Goal: Task Accomplishment & Management: Manage account settings

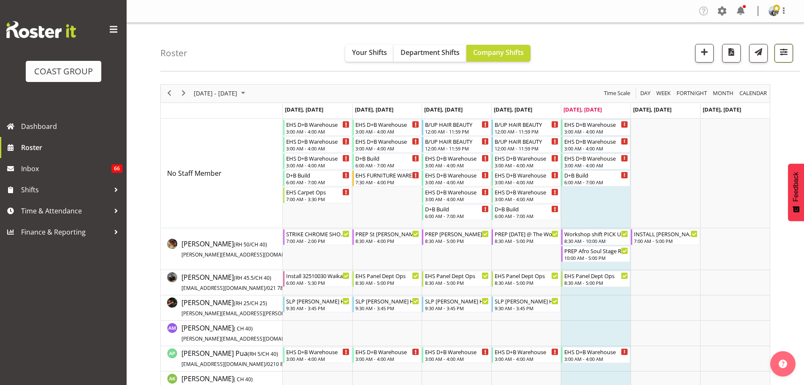
click at [783, 49] on span "button" at bounding box center [783, 51] width 11 height 11
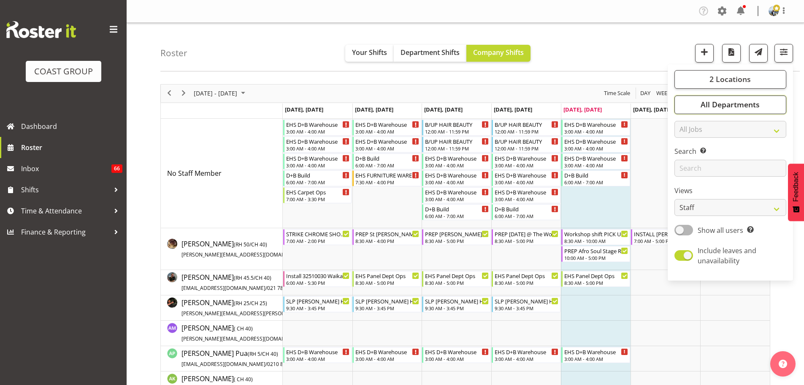
click at [753, 106] on span "All Departments" at bounding box center [730, 104] width 59 height 10
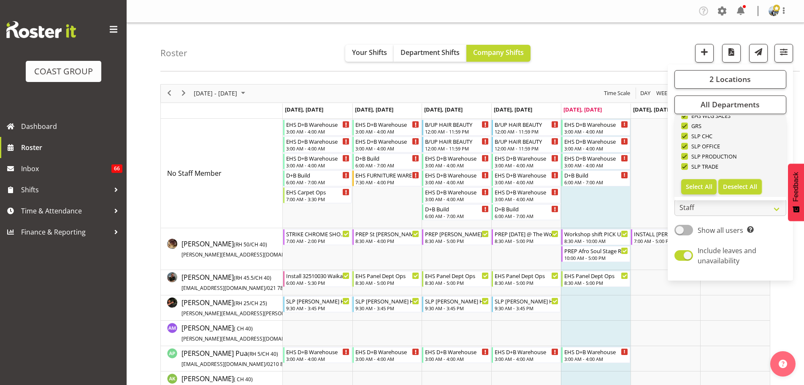
click at [741, 183] on span "Deselect All" at bounding box center [740, 186] width 34 height 8
checkbox input "false"
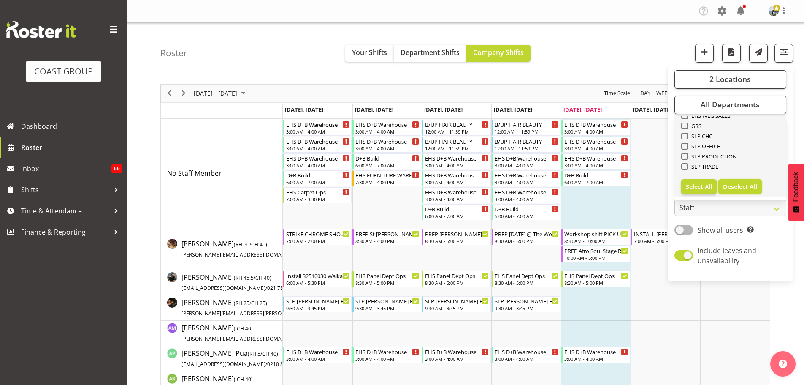
checkbox input "false"
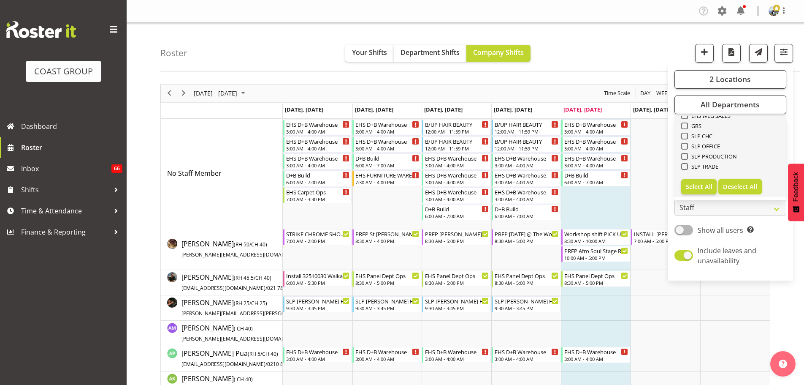
checkbox input "false"
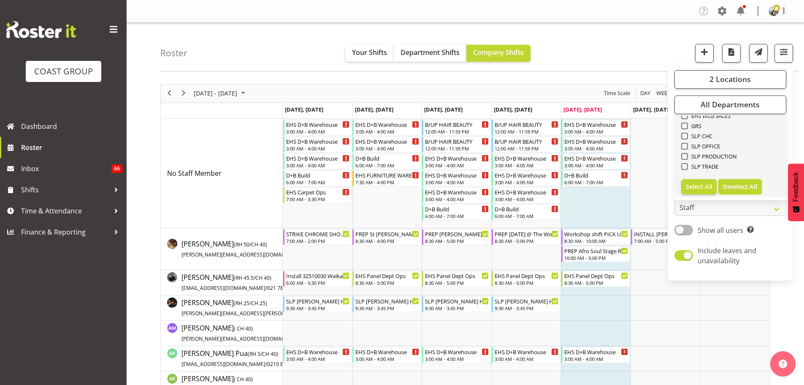
checkbox input "false"
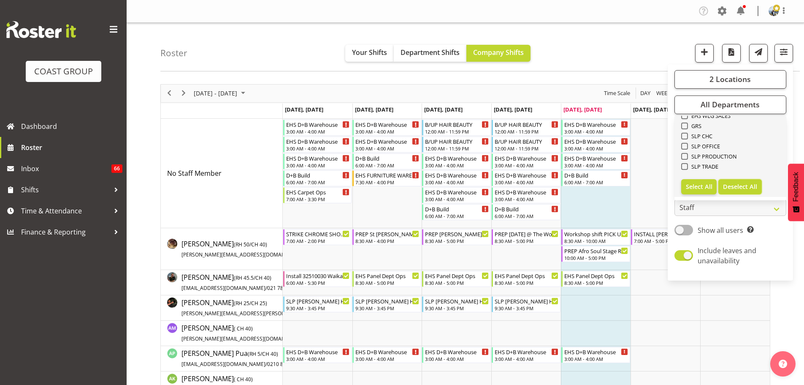
checkbox input "false"
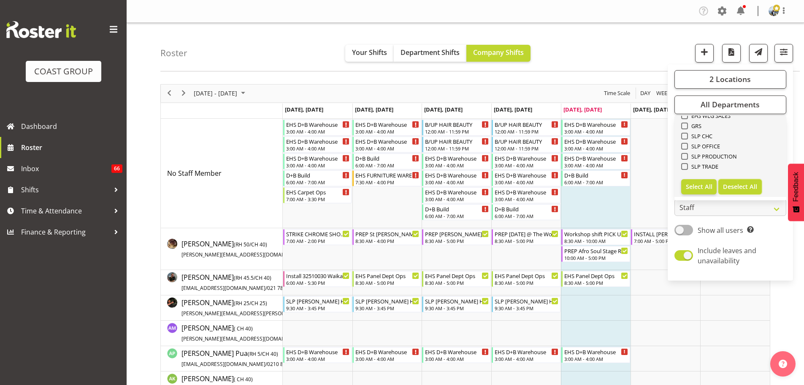
checkbox input "false"
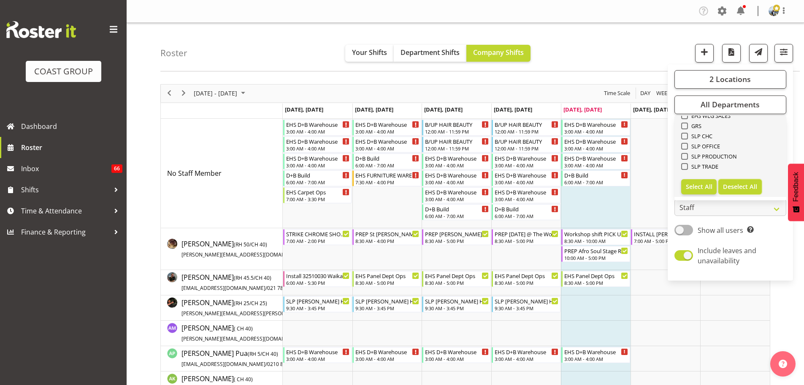
checkbox input "false"
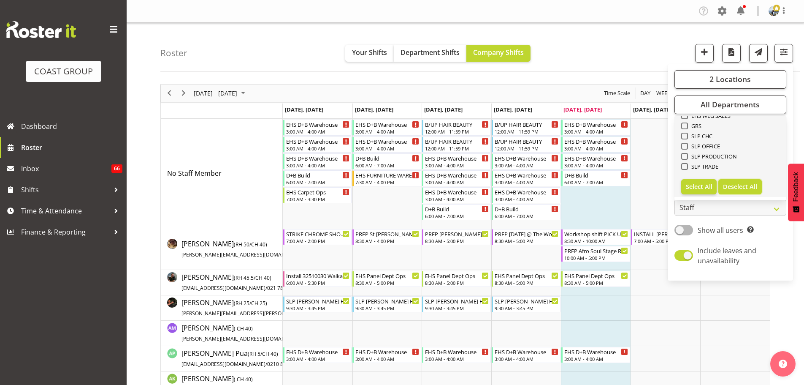
checkbox input "false"
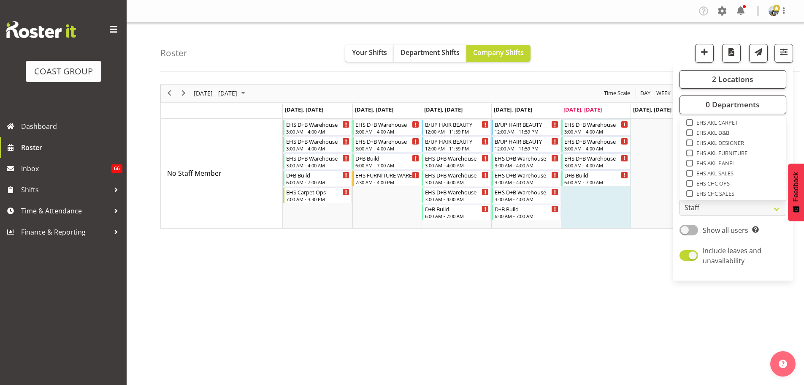
scroll to position [189, 0]
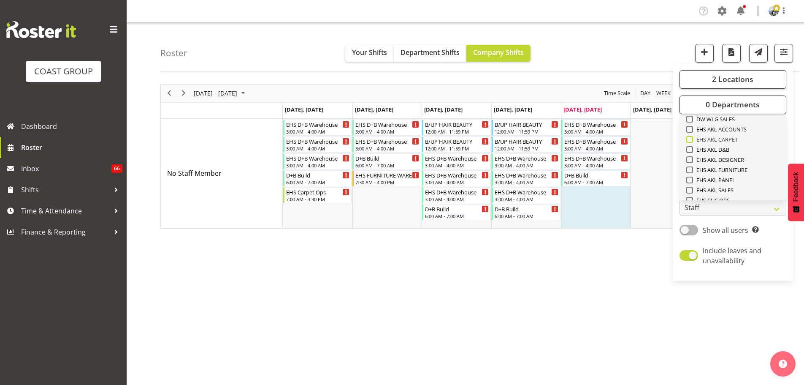
click at [734, 139] on span "EHS AKL CARPET" at bounding box center [715, 139] width 45 height 7
click at [692, 139] on input "EHS AKL CARPET" at bounding box center [688, 138] width 5 height 5
checkbox input "true"
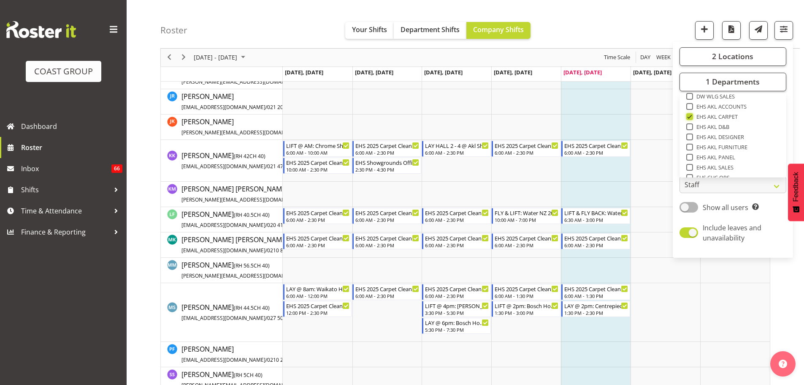
scroll to position [406, 0]
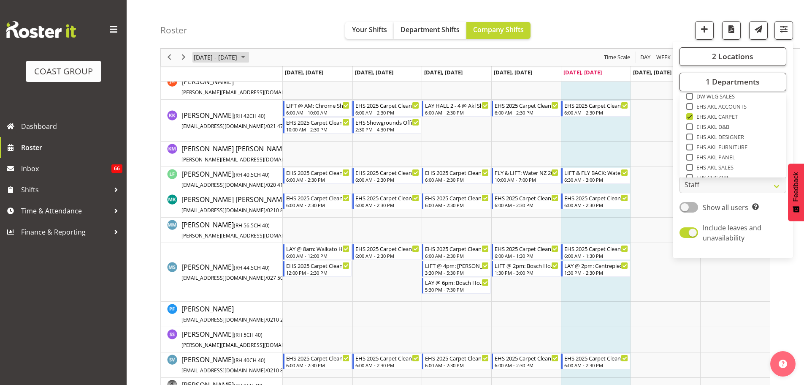
click at [222, 61] on span "Sep 29 - Oct 05, 2025" at bounding box center [215, 57] width 45 height 11
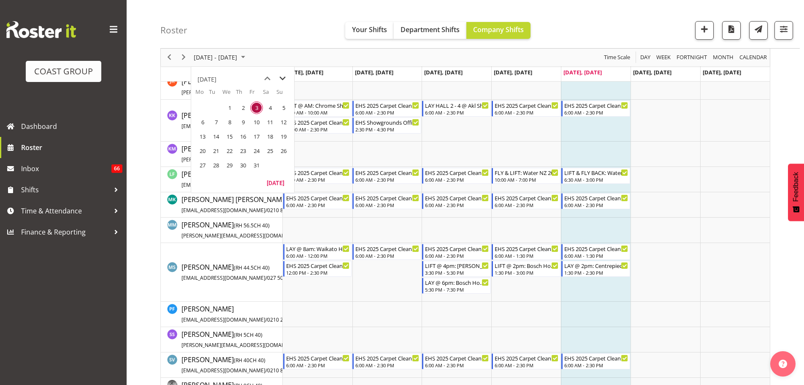
click at [288, 79] on span "next month" at bounding box center [282, 78] width 15 height 15
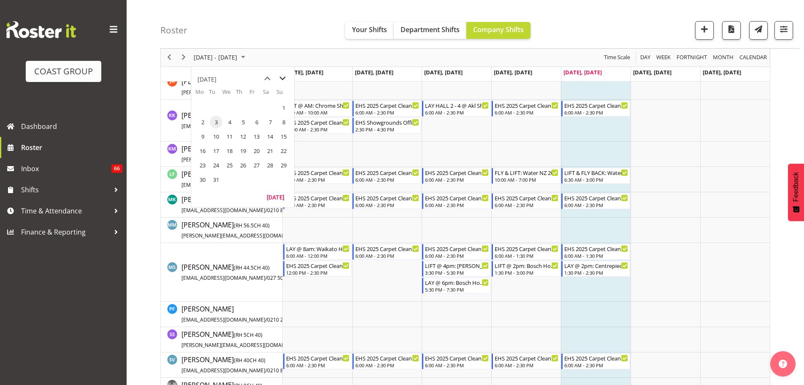
click at [288, 79] on span "next month" at bounding box center [282, 78] width 15 height 15
click at [204, 153] on span "20" at bounding box center [202, 150] width 13 height 13
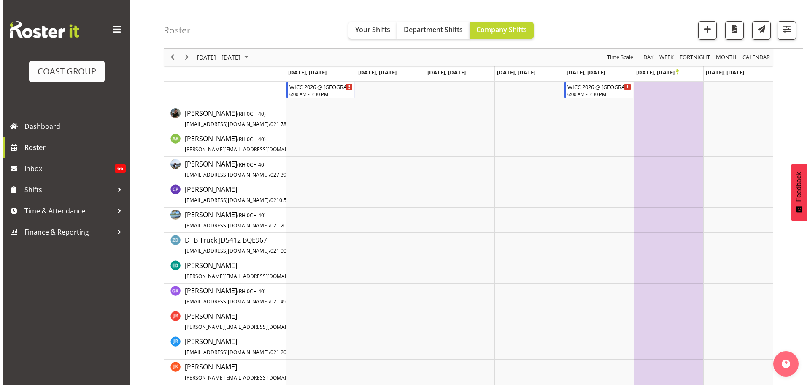
scroll to position [18, 0]
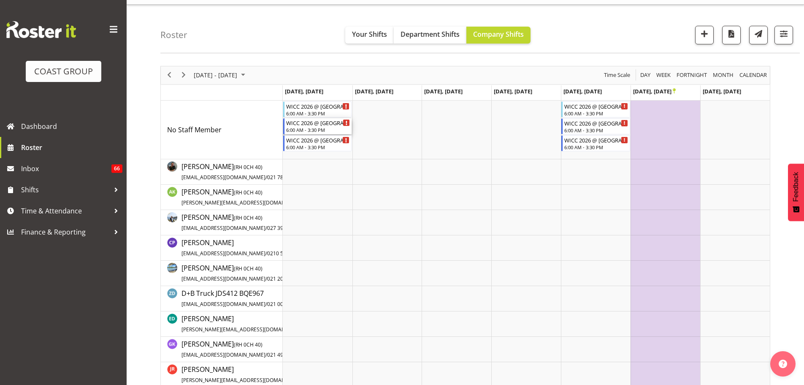
click at [329, 133] on div "6:00 AM - 3:30 PM" at bounding box center [318, 129] width 64 height 7
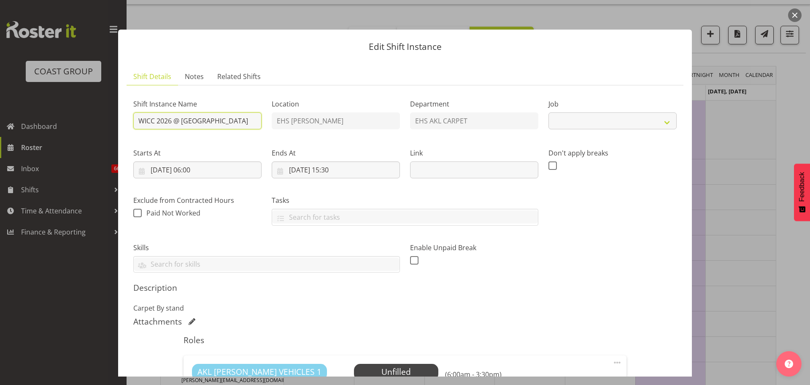
click at [138, 116] on input "WICC 2026 @ Rotorua Events Centre" at bounding box center [197, 120] width 128 height 17
select select "10410"
type input "LAY @ AM: WICC 2026 @ Rotorua Events Centre"
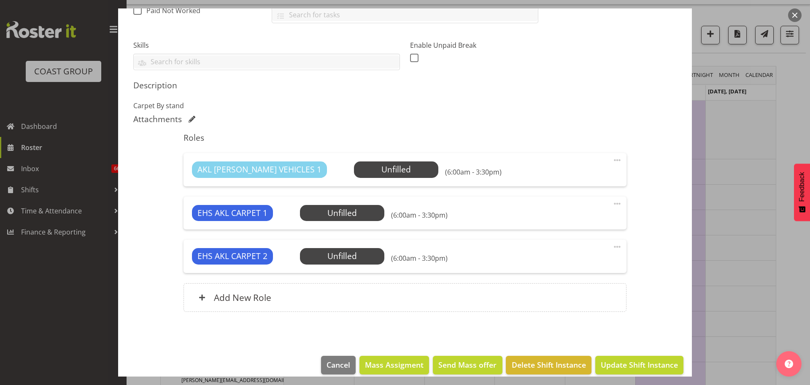
scroll to position [213, 0]
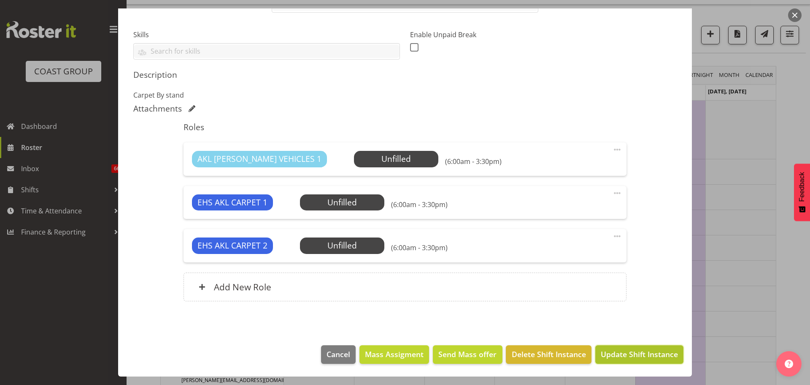
click at [658, 354] on span "Update Shift Instance" at bounding box center [639, 353] width 77 height 11
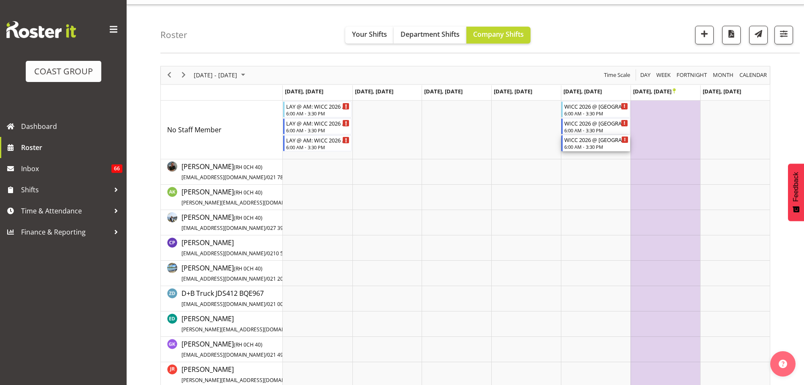
click at [586, 138] on div "WICC 2026 @ Rotorua Events Centre" at bounding box center [596, 139] width 64 height 8
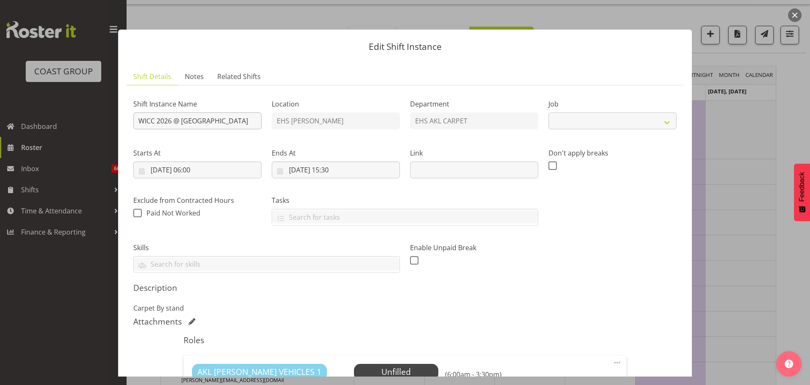
select select "10410"
click at [137, 122] on input "WICC 2026 @ Rotorua Events Centre" at bounding box center [197, 120] width 128 height 17
type input "LIFT @ TBC: WICC 2026 @ Rotorua Events Centre"
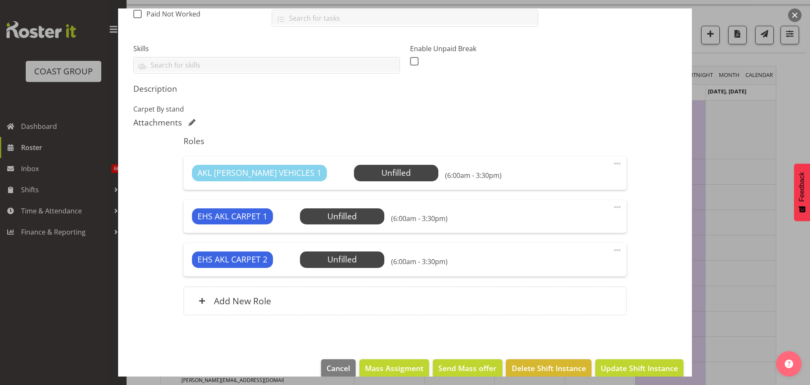
scroll to position [213, 0]
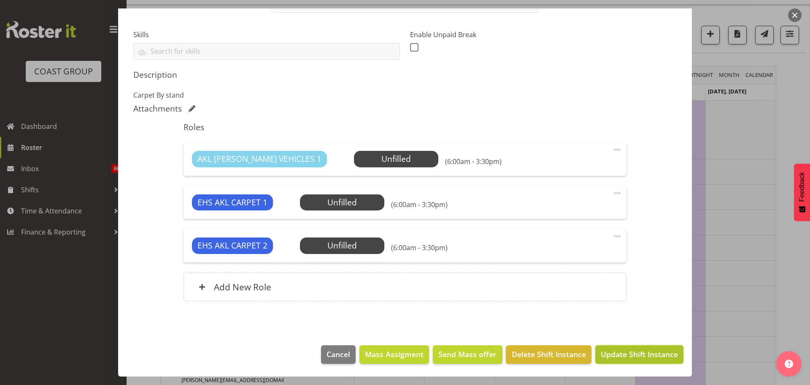
click at [610, 358] on span "Update Shift Instance" at bounding box center [639, 353] width 77 height 11
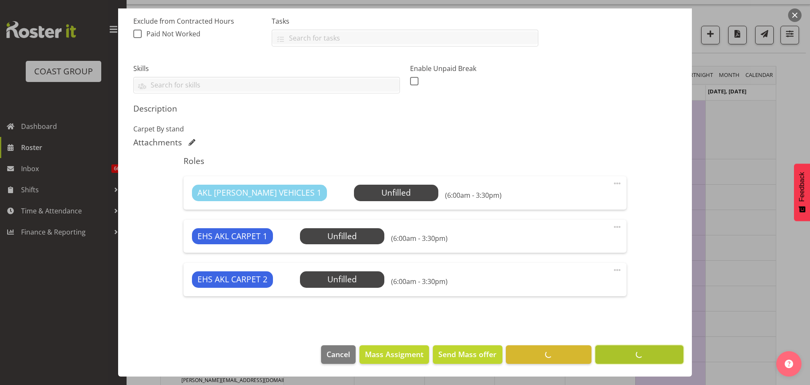
scroll to position [179, 0]
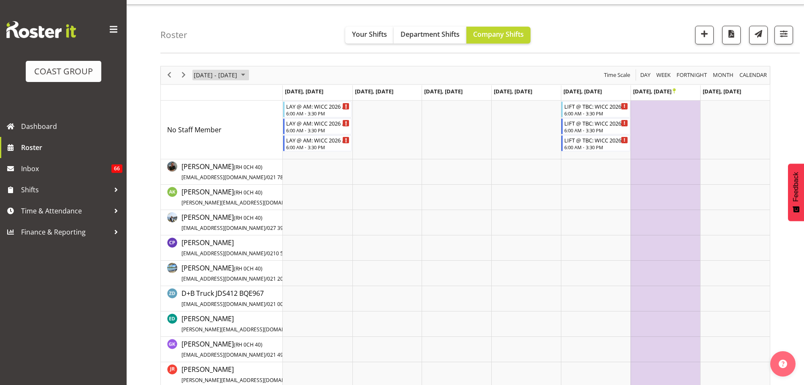
click at [222, 72] on span "April 20 - 26, 2026" at bounding box center [215, 75] width 45 height 11
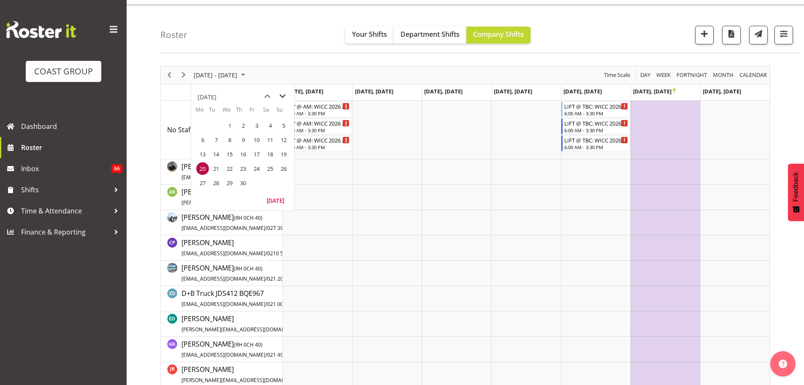
click at [282, 96] on span "next month" at bounding box center [282, 96] width 15 height 15
click at [252, 142] on span "12" at bounding box center [256, 139] width 13 height 13
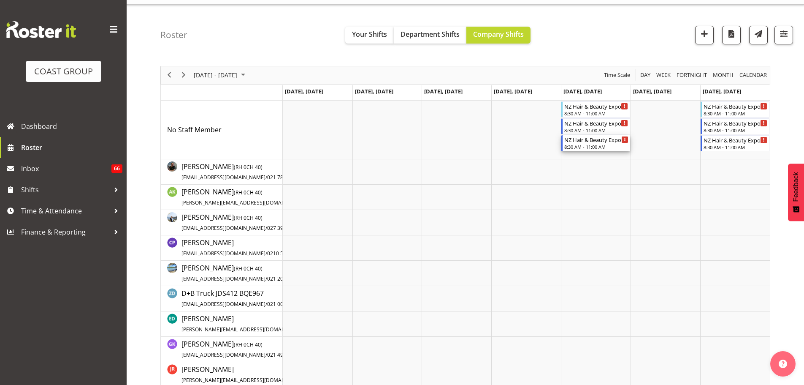
click at [581, 144] on div "8:30 AM - 11:00 AM" at bounding box center [596, 146] width 64 height 7
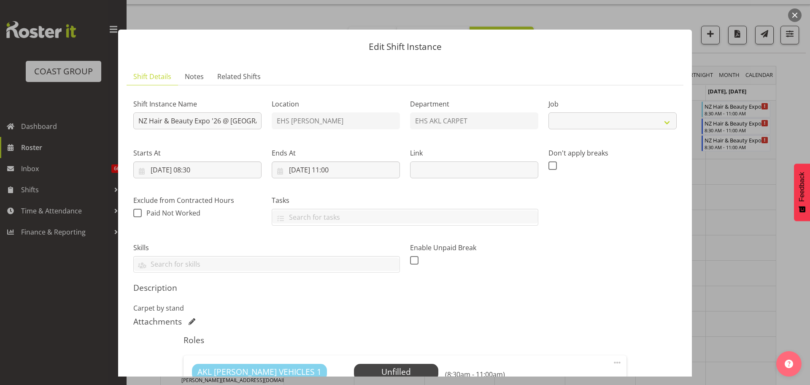
select select "10680"
click at [138, 124] on input "NZ Hair & Beauty Expo '26 @ Viaduct Events Centre" at bounding box center [197, 120] width 128 height 17
type input "LAY @ TBC: NZ Hair & Beauty Expo '26 @ Viaduct Events Centre"
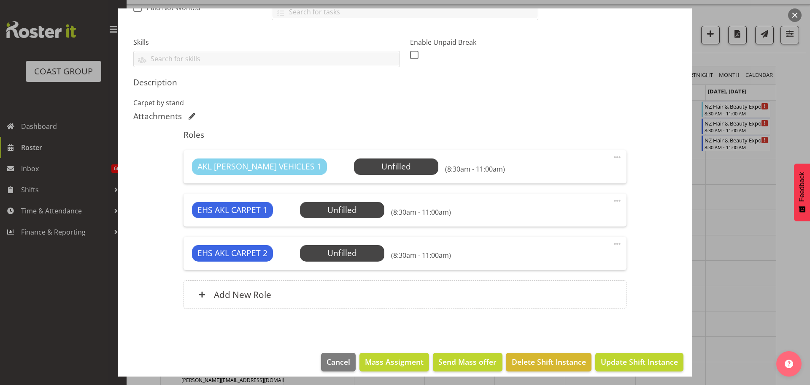
scroll to position [208, 0]
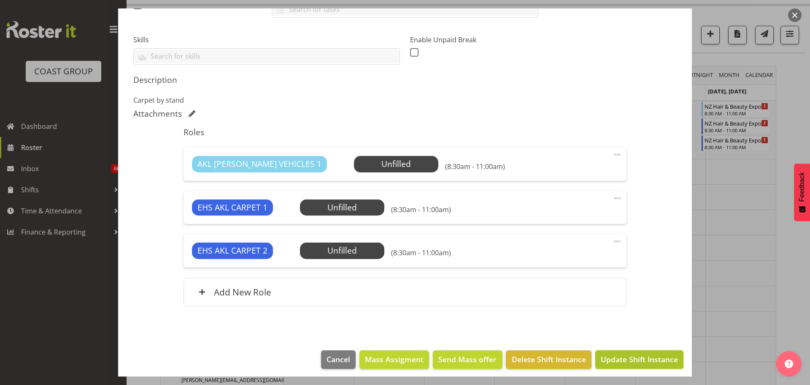
click at [648, 359] on span "Update Shift Instance" at bounding box center [639, 358] width 77 height 11
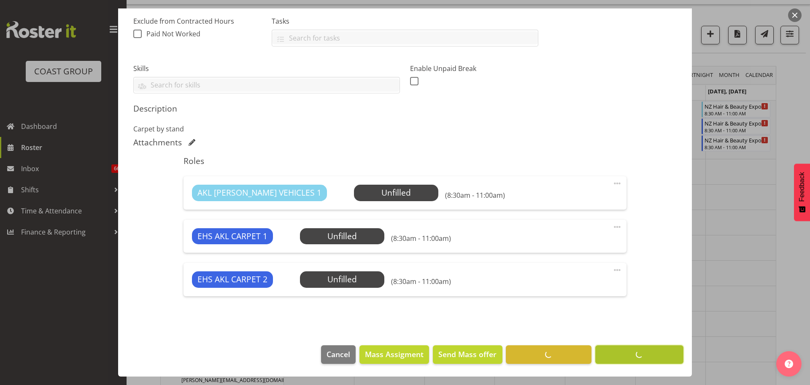
scroll to position [179, 0]
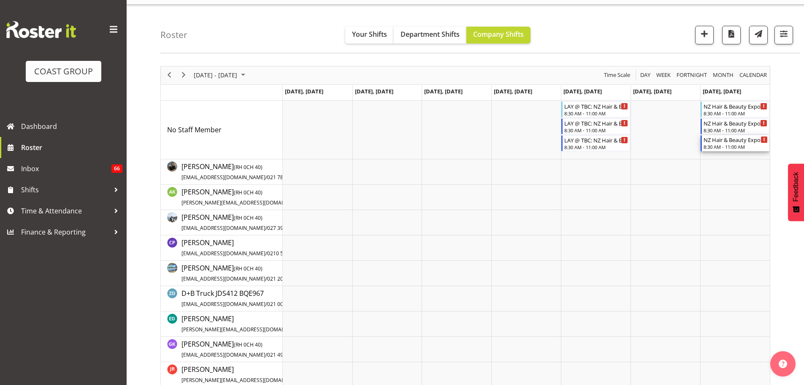
click at [730, 148] on div "8:30 AM - 11:00 AM" at bounding box center [736, 146] width 64 height 7
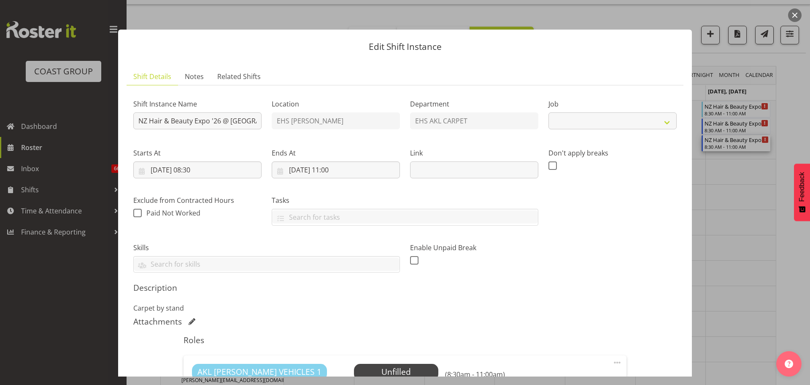
select select "10680"
click at [139, 122] on input "NZ Hair & Beauty Expo '26 @ Viaduct Events Centre" at bounding box center [197, 120] width 128 height 17
type input "LIFT @ TBC: NZ Hair & Beauty Expo '26 @ Viaduct Events Centre"
click at [206, 167] on input "14/06/2026, 08:30" at bounding box center [197, 169] width 128 height 17
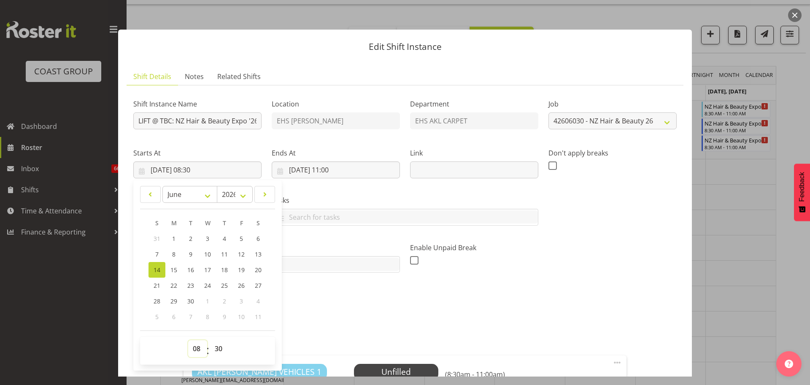
click at [189, 345] on select "00 01 02 03 04 05 06 07 08 09 10 11 12 13 14 15 16 17 18 19 20 21 22 23" at bounding box center [197, 348] width 19 height 17
select select "16"
click at [188, 340] on select "00 01 02 03 04 05 06 07 08 09 10 11 12 13 14 15 16 17 18 19 20 21 22 23" at bounding box center [197, 348] width 19 height 17
type input "14/06/2026, 16:30"
click at [209, 349] on div "00 01 02 03 04 05 06 07 08 09 10 11 12 13 14 15 16 17 18 19 20 21 22 23 24 25 2…" at bounding box center [218, 350] width 19 height 21
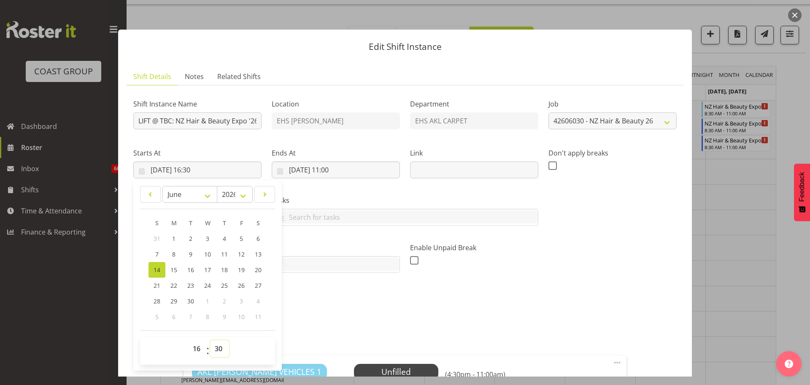
click at [218, 349] on select "00 01 02 03 04 05 06 07 08 09 10 11 12 13 14 15 16 17 18 19 20 21 22 23 24 25 2…" at bounding box center [219, 348] width 19 height 17
select select "0"
type input "14/06/2026, 16:00"
click at [328, 172] on input "14/06/2026, 11:00" at bounding box center [336, 169] width 128 height 17
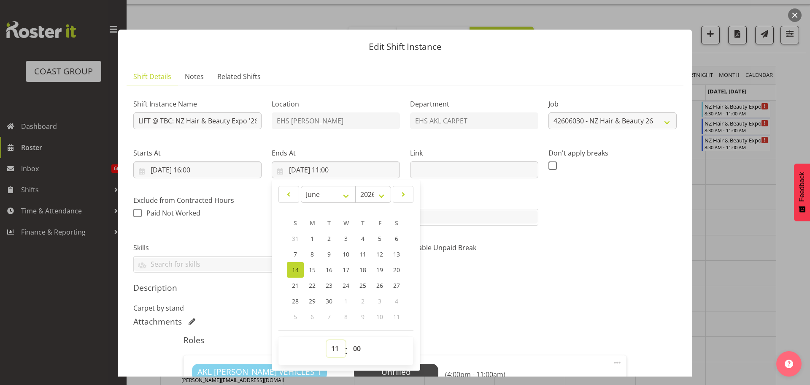
click at [334, 344] on select "00 01 02 03 04 05 06 07 08 09 10 11 12 13 14 15 16 17 18 19 20 21 22 23" at bounding box center [336, 348] width 19 height 17
select select "20"
click at [327, 340] on select "00 01 02 03 04 05 06 07 08 09 10 11 12 13 14 15 16 17 18 19 20 21 22 23" at bounding box center [336, 348] width 19 height 17
type input "14/06/2026, 20:00"
click at [578, 286] on h5 "Description" at bounding box center [405, 287] width 544 height 10
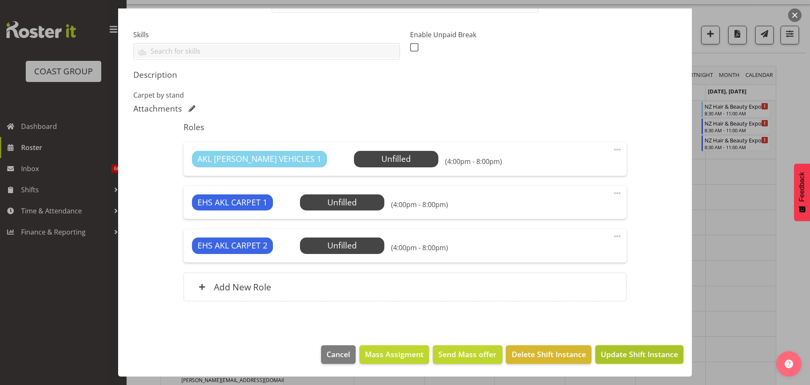
click at [645, 349] on span "Update Shift Instance" at bounding box center [639, 353] width 77 height 11
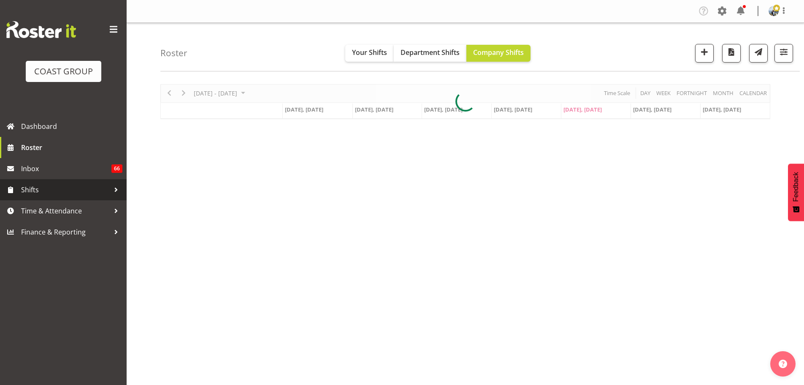
click at [54, 185] on span "Shifts" at bounding box center [65, 189] width 89 height 13
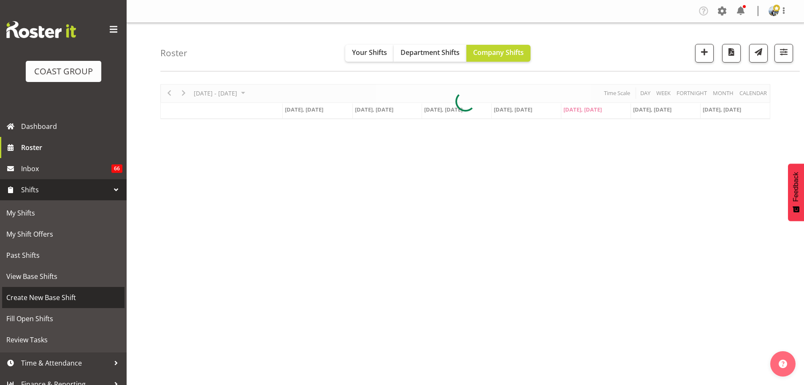
click at [29, 290] on link "Create New Base Shift" at bounding box center [63, 297] width 122 height 21
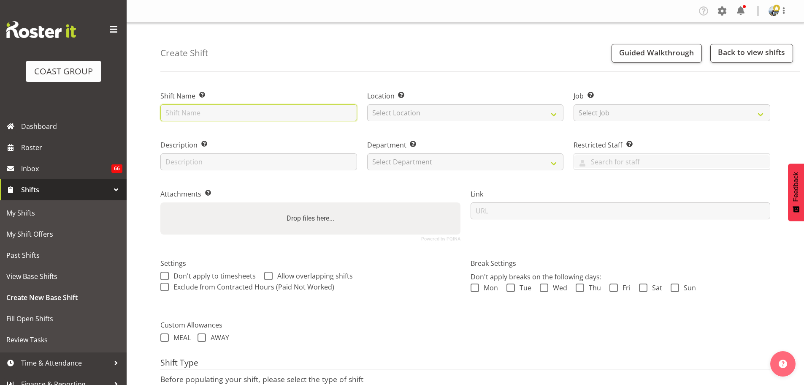
click at [295, 107] on input "text" at bounding box center [258, 112] width 197 height 17
type input "WICC 2026 @ Rotorua Events Centre"
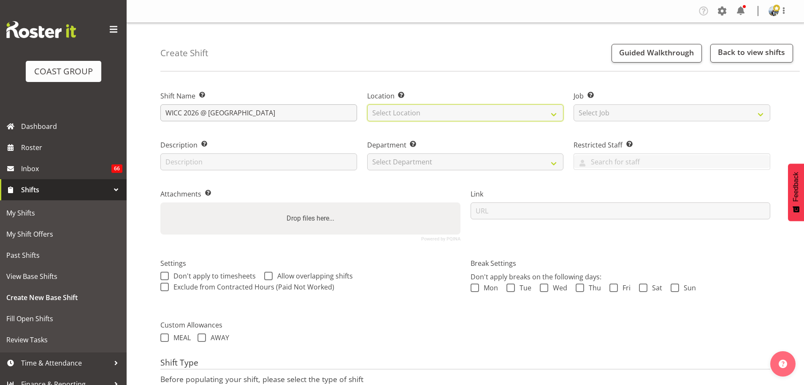
select select "35"
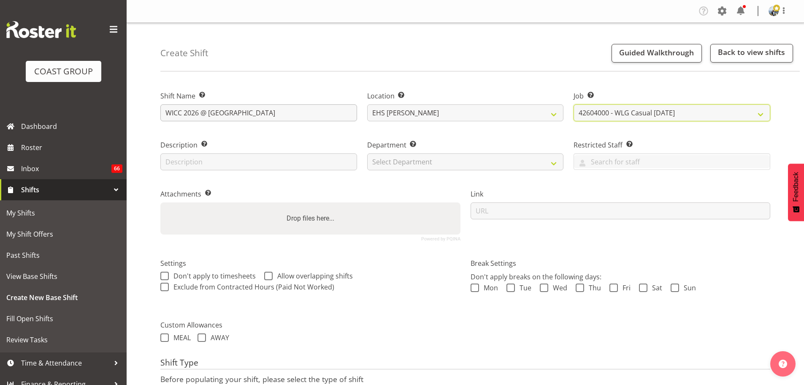
select select "10410"
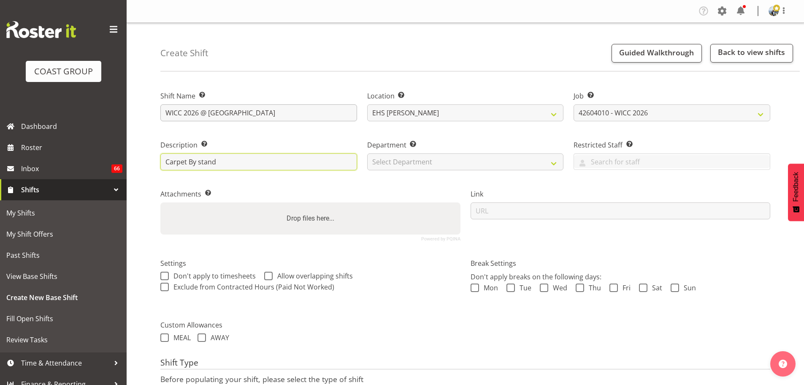
type input "Carpet By stand"
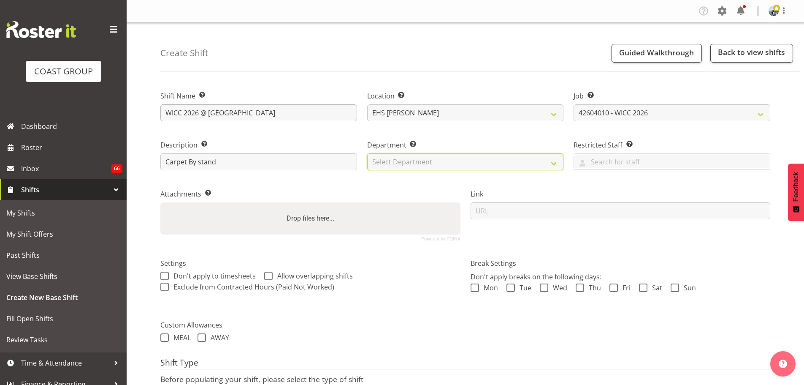
select select "35"
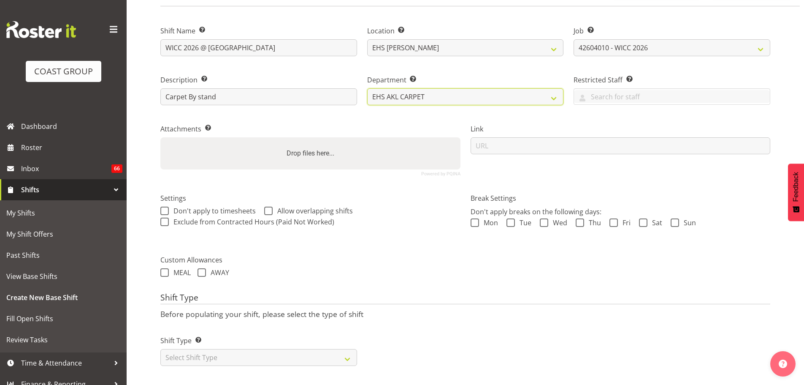
scroll to position [72, 0]
click at [273, 360] on div "Shift Type Shift Types: One Off – Select this if you would like a single shift …" at bounding box center [258, 345] width 207 height 47
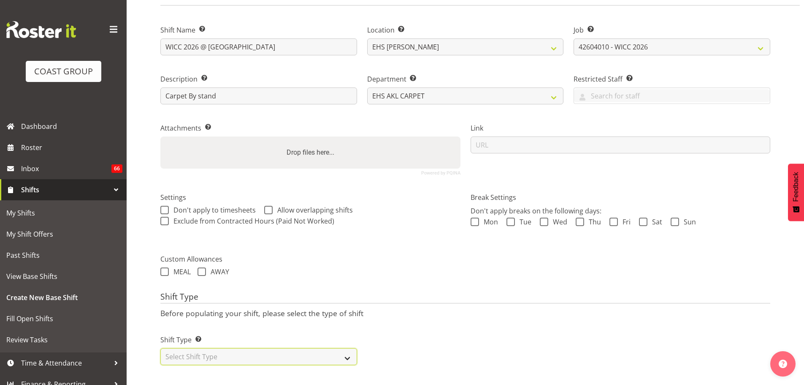
click at [274, 354] on select "Select Shift Type One Off Shift Recurring Shift Rotating Shift" at bounding box center [258, 356] width 197 height 17
select select "recurring"
click at [160, 348] on select "Select Shift Type One Off Shift Recurring Shift Rotating Shift" at bounding box center [258, 356] width 197 height 17
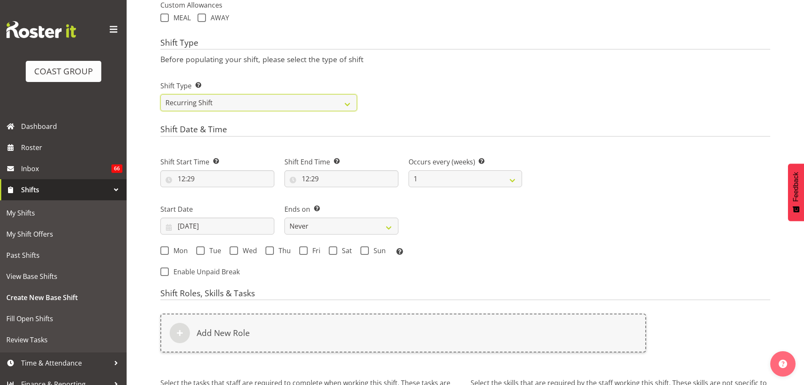
scroll to position [325, 0]
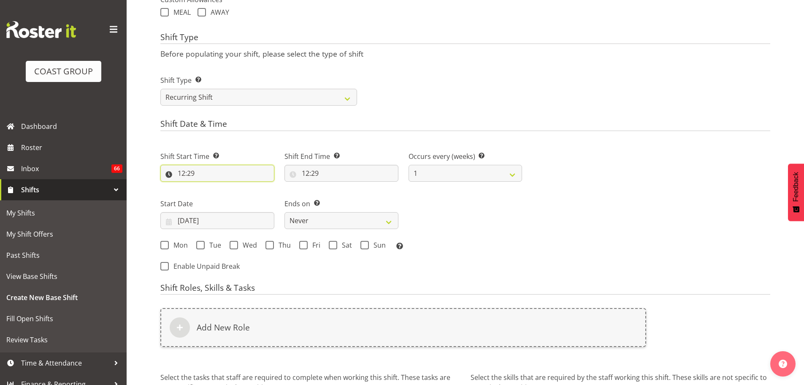
click at [181, 172] on input "12:29" at bounding box center [217, 173] width 114 height 17
click at [211, 194] on select "00 01 02 03 04 05 06 07 08 09 10 11 12 13 14 15 16 17 18 19 20 21 22 23" at bounding box center [218, 195] width 19 height 17
select select "6"
click at [209, 187] on select "00 01 02 03 04 05 06 07 08 09 10 11 12 13 14 15 16 17 18 19 20 21 22 23" at bounding box center [218, 195] width 19 height 17
type input "06:29"
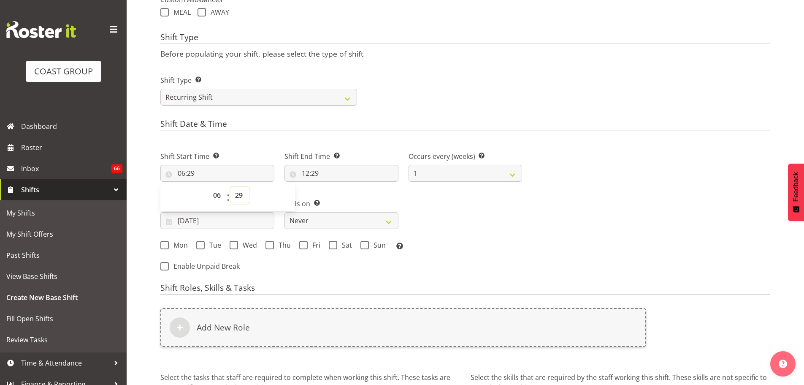
click at [240, 188] on select "00 01 02 03 04 05 06 07 08 09 10 11 12 13 14 15 16 17 18 19 20 21 22 23 24 25 2…" at bounding box center [239, 195] width 19 height 17
select select "0"
click at [303, 176] on input "12:29" at bounding box center [341, 173] width 114 height 17
type input "06:00"
click at [341, 197] on select "00 01 02 03 04 05 06 07 08 09 10 11 12 13 14 15 16 17 18 19 20 21 22 23" at bounding box center [342, 195] width 19 height 17
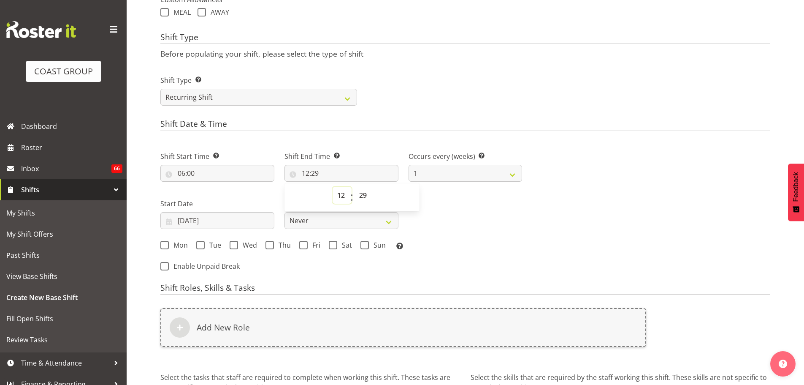
select select "15"
click at [333, 187] on select "00 01 02 03 04 05 06 07 08 09 10 11 12 13 14 15 16 17 18 19 20 21 22 23" at bounding box center [342, 195] width 19 height 17
type input "15:29"
click at [368, 197] on select "00 01 02 03 04 05 06 07 08 09 10 11 12 13 14 15 16 17 18 19 20 21 22 23 24 25 2…" at bounding box center [364, 195] width 19 height 17
select select "30"
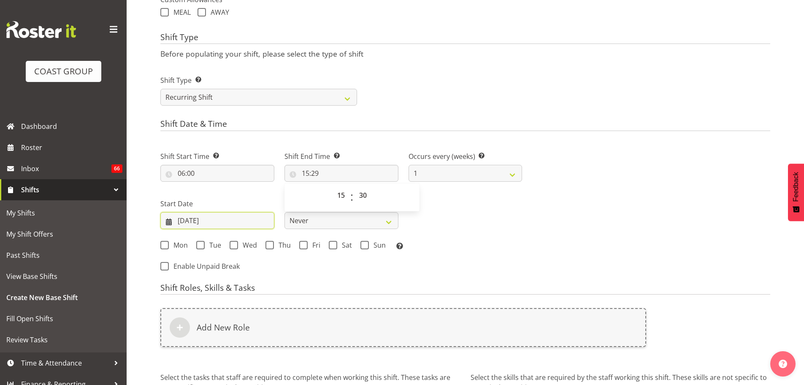
type input "15:30"
click at [189, 220] on input "03/10/2025" at bounding box center [217, 220] width 114 height 17
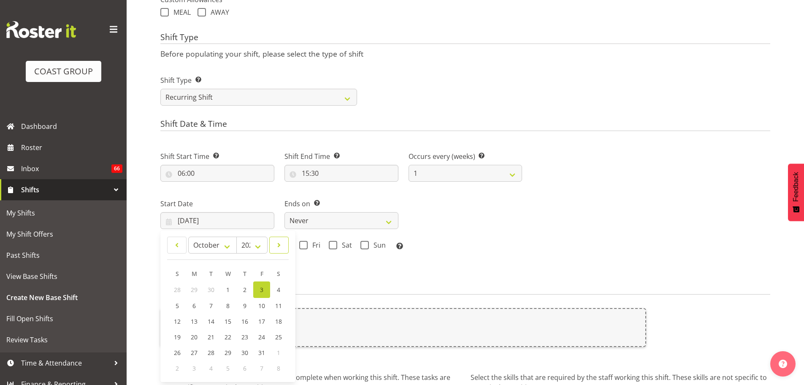
click at [272, 247] on link at bounding box center [278, 244] width 19 height 17
select select "0"
select select "2026"
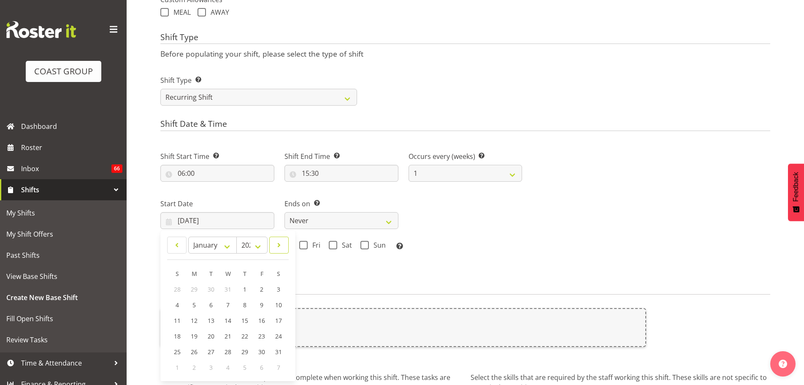
click at [272, 247] on link at bounding box center [278, 244] width 19 height 17
select select "3"
click at [176, 338] on span "19" at bounding box center [177, 336] width 7 height 8
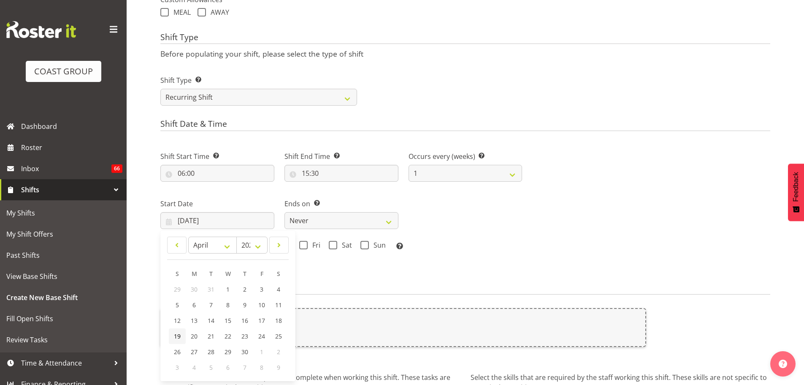
type input "19/04/2026"
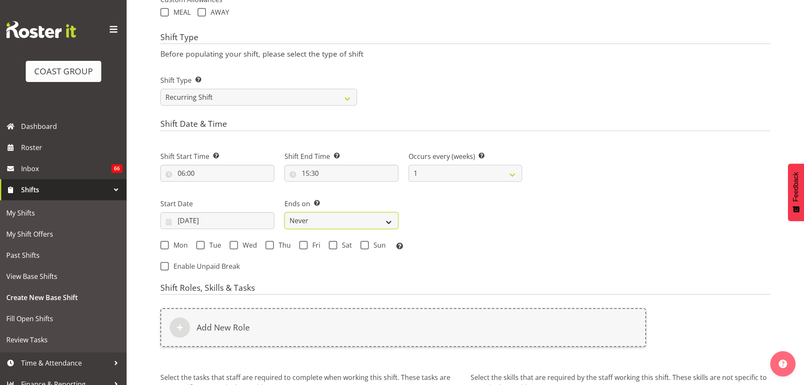
click at [338, 213] on select "Never On Date" at bounding box center [341, 220] width 114 height 17
select select "date"
click at [284, 212] on select "Never On Date" at bounding box center [341, 220] width 114 height 17
select select "9"
select select "2025"
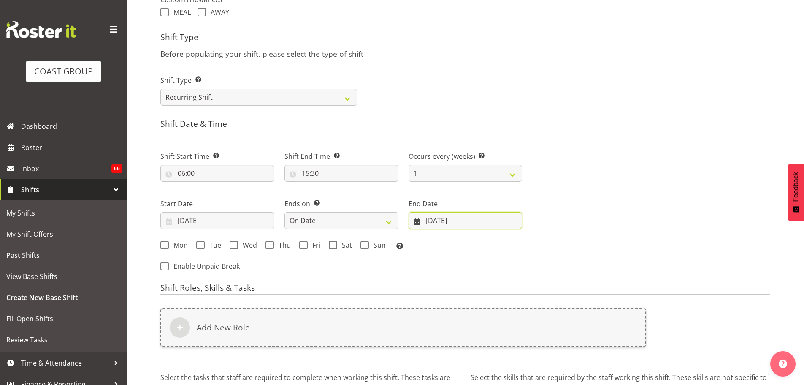
click at [440, 224] on input "03/10/2025" at bounding box center [466, 220] width 114 height 17
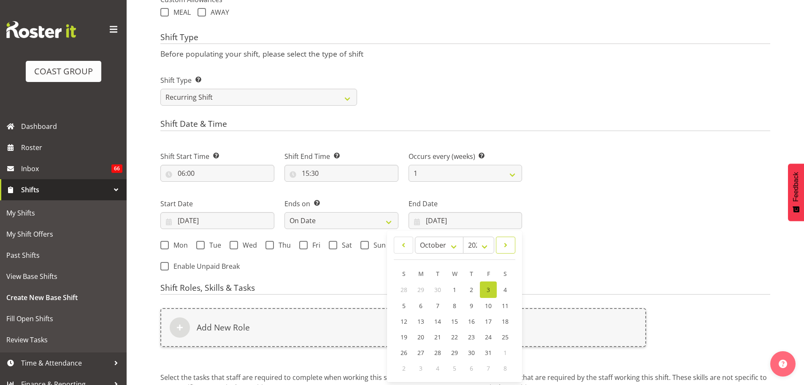
click at [501, 250] on link at bounding box center [505, 244] width 19 height 17
select select "0"
select select "2026"
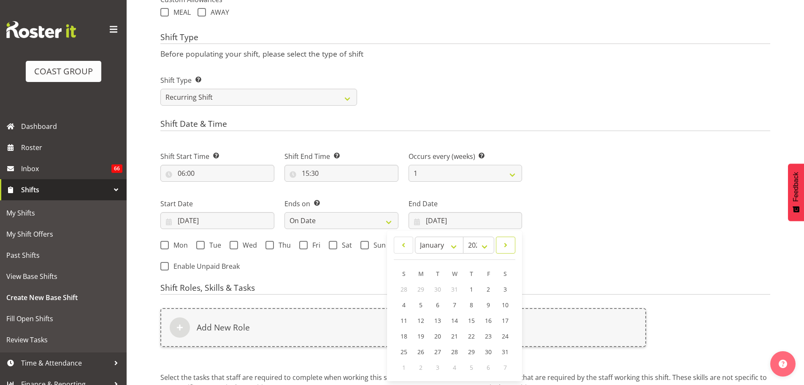
click at [501, 250] on link at bounding box center [505, 244] width 19 height 17
select select "3"
click at [506, 337] on span "25" at bounding box center [505, 336] width 7 height 8
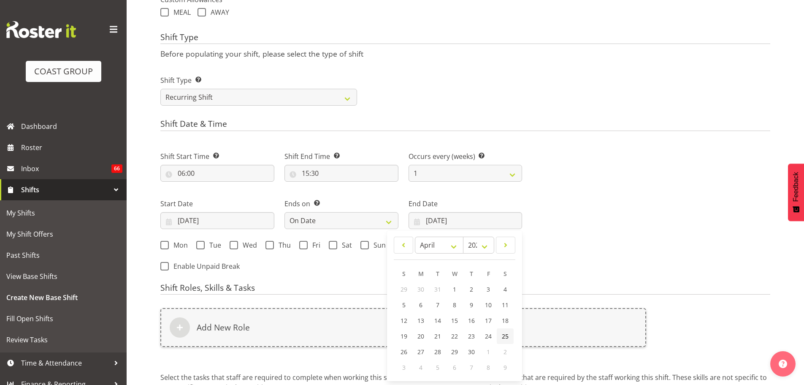
type input "25/04/2026"
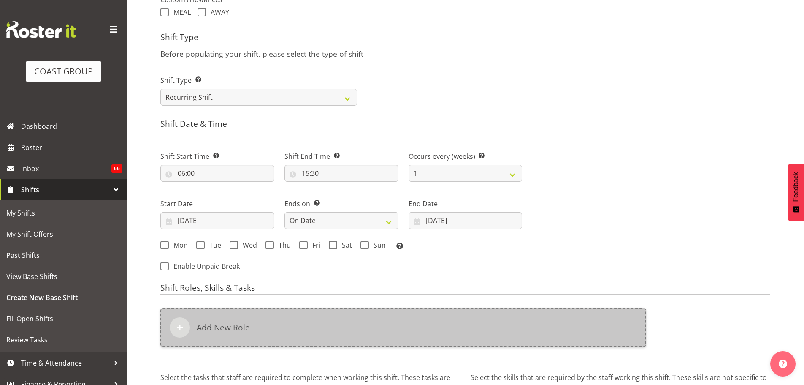
click at [497, 325] on div "Add New Role" at bounding box center [403, 327] width 486 height 39
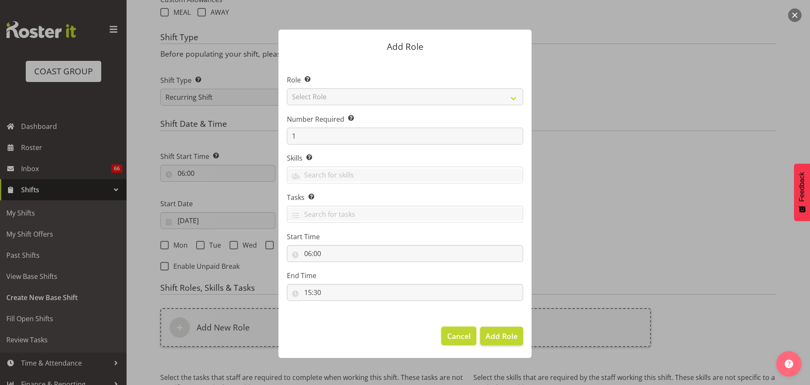
click at [466, 339] on span "Cancel" at bounding box center [459, 335] width 24 height 11
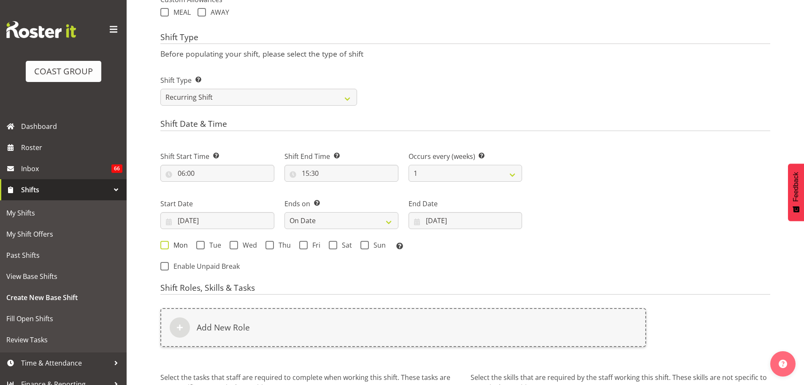
click at [169, 245] on span "Mon" at bounding box center [178, 245] width 19 height 8
click at [166, 245] on input "Mon" at bounding box center [162, 244] width 5 height 5
checkbox input "true"
click at [298, 245] on div "Mon Tue Wed Thu Fri Sat Sun Select the days of the week you wish to create this…" at bounding box center [341, 246] width 362 height 11
click at [303, 246] on span at bounding box center [303, 245] width 8 height 8
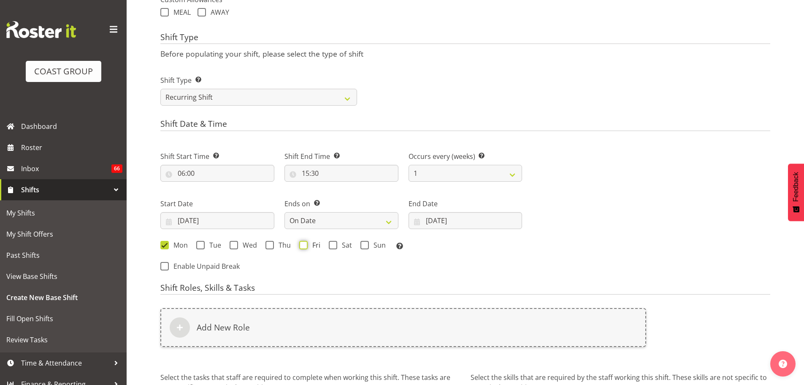
click at [303, 246] on input "Fri" at bounding box center [301, 244] width 5 height 5
checkbox input "true"
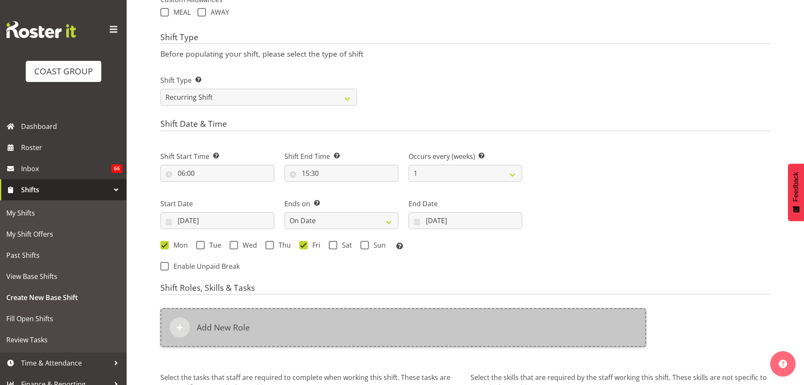
click at [324, 321] on div "Add New Role" at bounding box center [403, 327] width 486 height 39
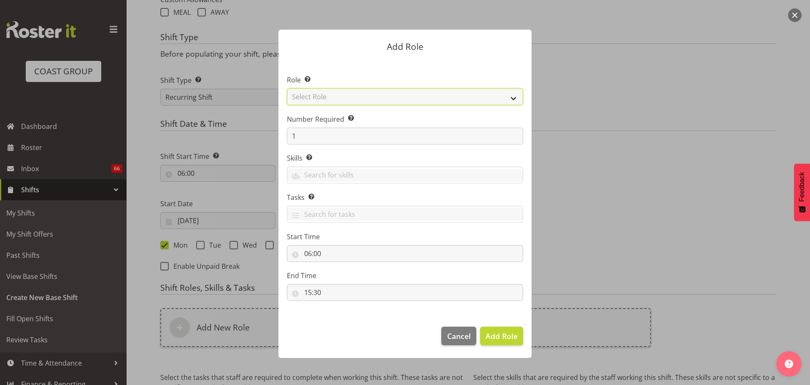
click at [393, 104] on select "Select Role ACCOUNT MANAGER ACCOUNT MANAGER DW ACCOUNTS AKL DIANNA VEHICLES AKL…" at bounding box center [405, 96] width 236 height 17
select select "81"
click at [287, 88] on select "Select Role ACCOUNT MANAGER ACCOUNT MANAGER DW ACCOUNTS AKL DIANNA VEHICLES AKL…" at bounding box center [405, 96] width 236 height 17
click at [505, 342] on button "Add Role" at bounding box center [501, 335] width 43 height 19
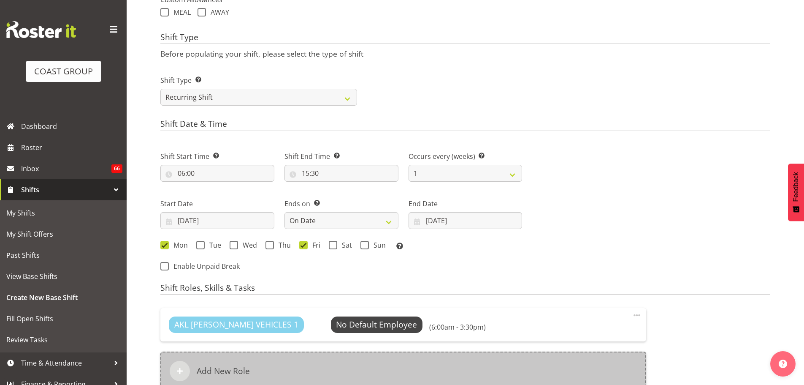
click at [419, 367] on div "Add New Role" at bounding box center [403, 370] width 486 height 39
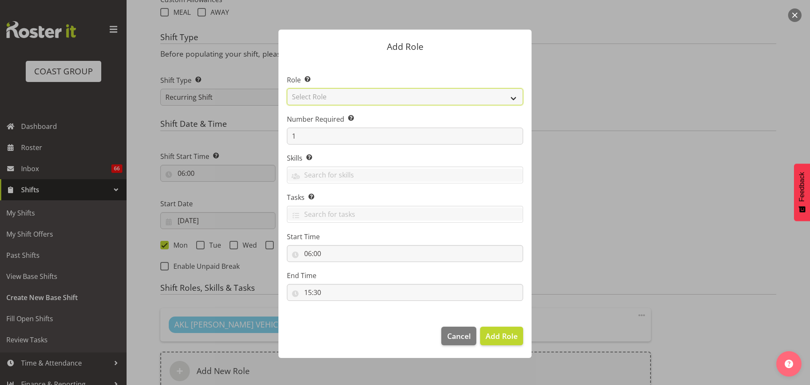
click at [447, 98] on select "Select Role ACCOUNT MANAGER ACCOUNT MANAGER DW ACCOUNTS AKL DIANNA VEHICLES AKL…" at bounding box center [405, 96] width 236 height 17
select select "190"
click at [287, 88] on select "Select Role ACCOUNT MANAGER ACCOUNT MANAGER DW ACCOUNTS AKL DIANNA VEHICLES AKL…" at bounding box center [405, 96] width 236 height 17
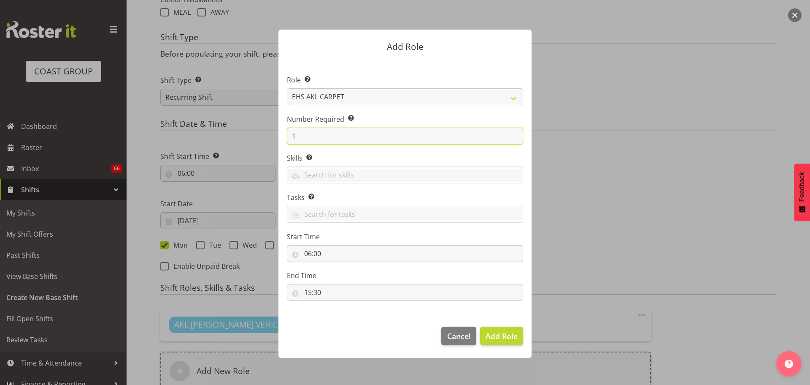
drag, startPoint x: 311, startPoint y: 136, endPoint x: 248, endPoint y: 135, distance: 63.3
click at [248, 135] on form "Add Role Role Select the role you wish to add to the shift. ACCOUNT MANAGER ACC…" at bounding box center [405, 192] width 405 height 368
type input "2"
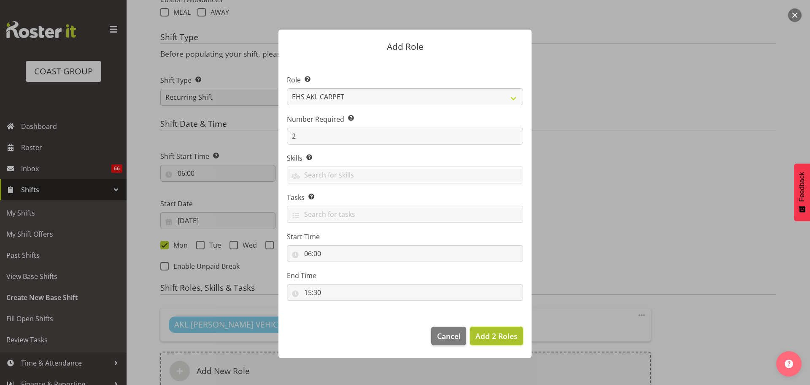
click at [508, 338] on span "Add 2 Roles" at bounding box center [497, 335] width 42 height 10
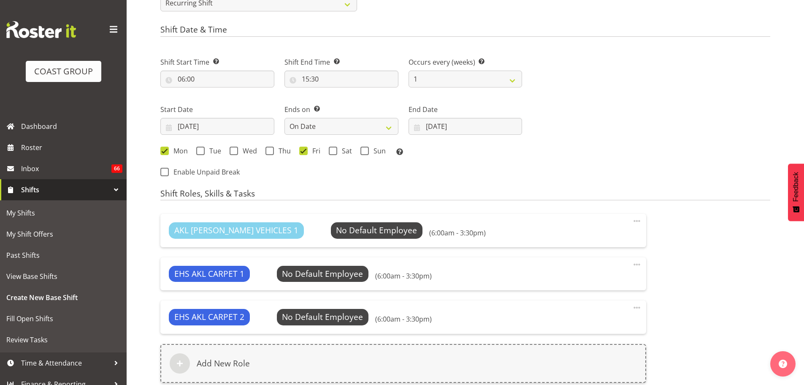
scroll to position [423, 0]
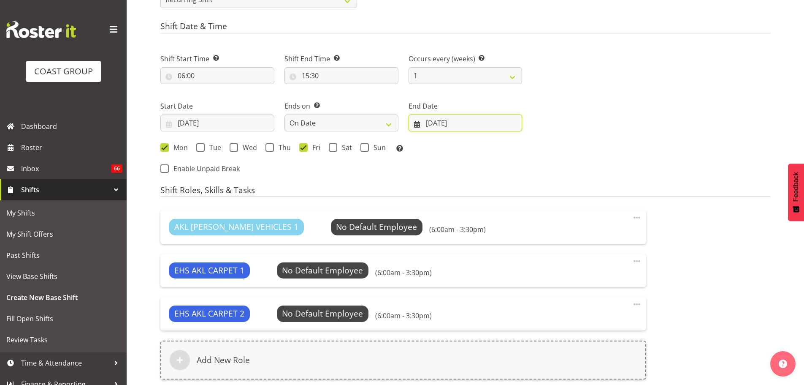
click at [465, 125] on input "25/04/2026" at bounding box center [466, 122] width 114 height 17
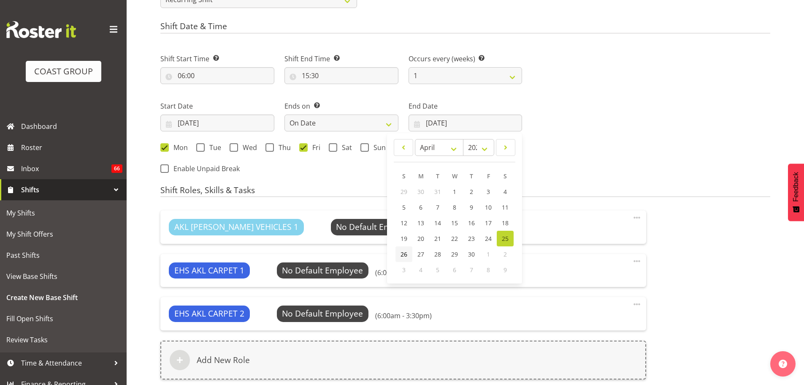
click at [404, 257] on span "26" at bounding box center [404, 254] width 7 height 8
type input "26/04/2026"
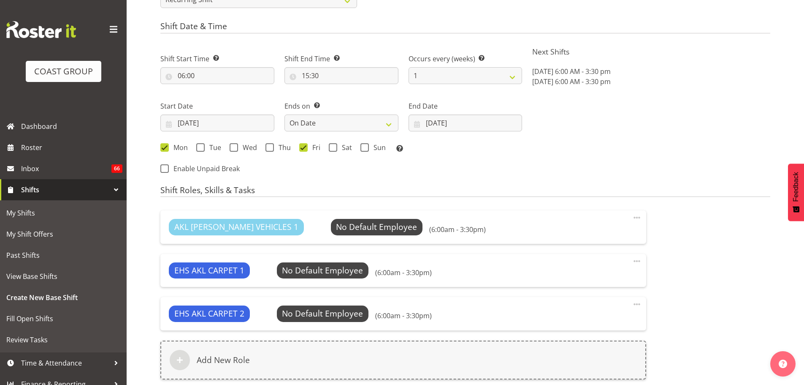
scroll to position [543, 0]
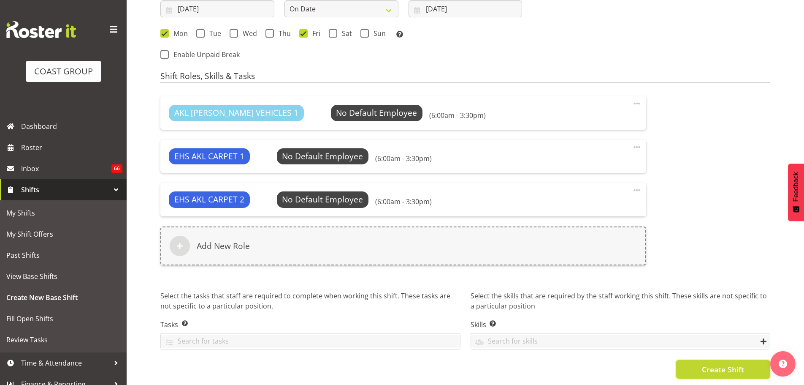
click at [717, 363] on span "Create Shift" at bounding box center [723, 368] width 42 height 11
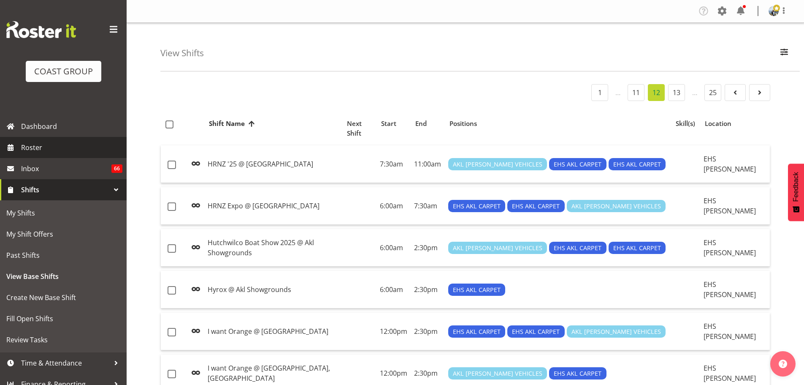
click at [33, 149] on span "Roster" at bounding box center [71, 147] width 101 height 13
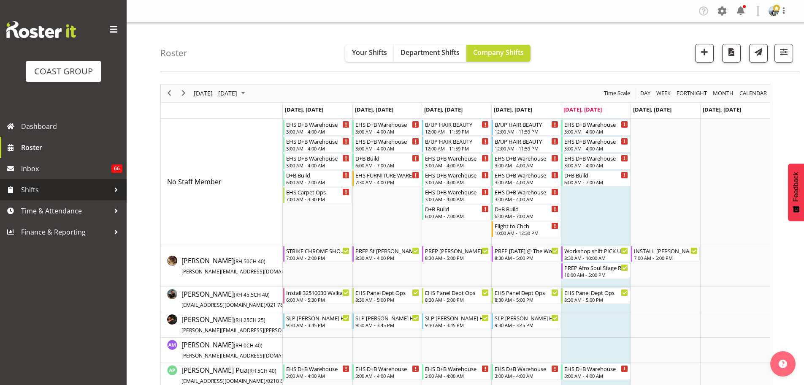
click at [58, 189] on span "Shifts" at bounding box center [65, 189] width 89 height 13
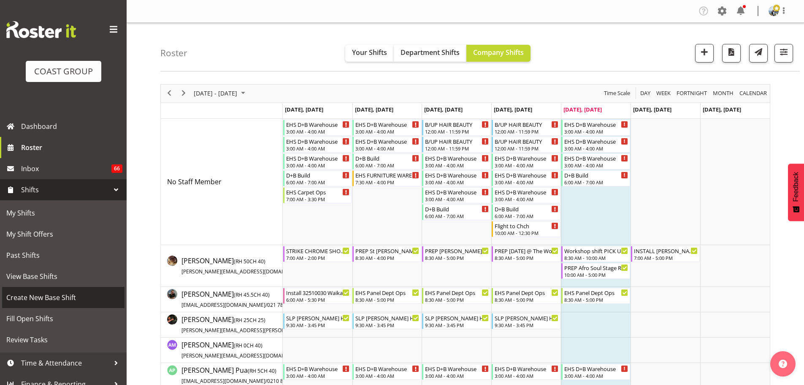
click at [46, 298] on span "Create New Base Shift" at bounding box center [63, 297] width 114 height 13
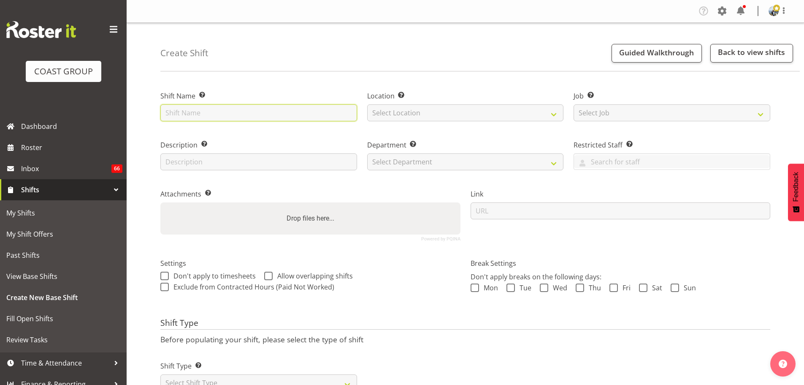
click at [236, 110] on input "text" at bounding box center [258, 112] width 197 height 17
click at [247, 113] on input "NZ Hair & Beauty Expo 2026 @" at bounding box center [258, 112] width 197 height 17
click at [267, 116] on input "NZ Hair & Beauty Expo '26 @" at bounding box center [258, 112] width 197 height 17
click at [279, 114] on input "NZ Hair & Beauty Expo '26 @" at bounding box center [258, 112] width 197 height 17
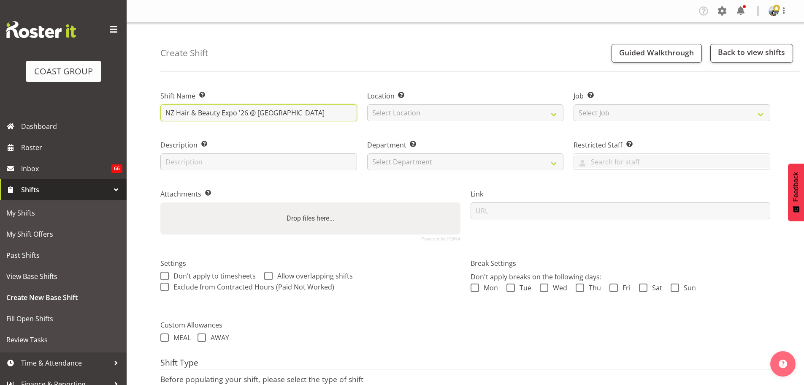
type input "NZ Hair & Beauty Expo '26 @ Viaduct Events Centre"
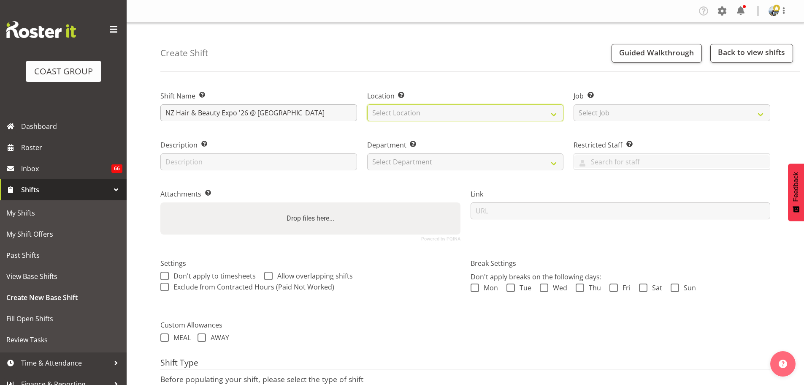
select select "35"
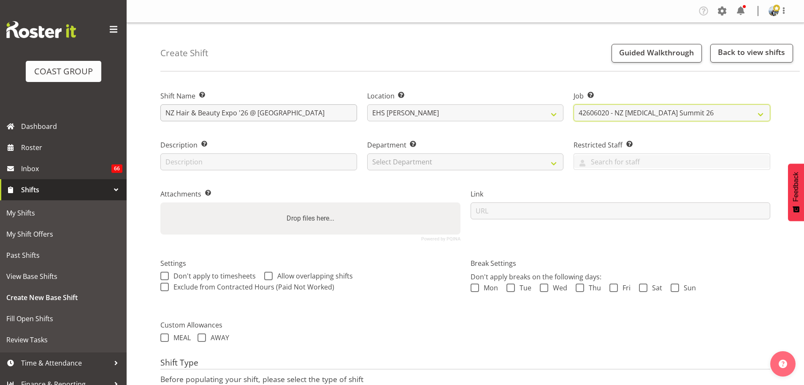
select select "10680"
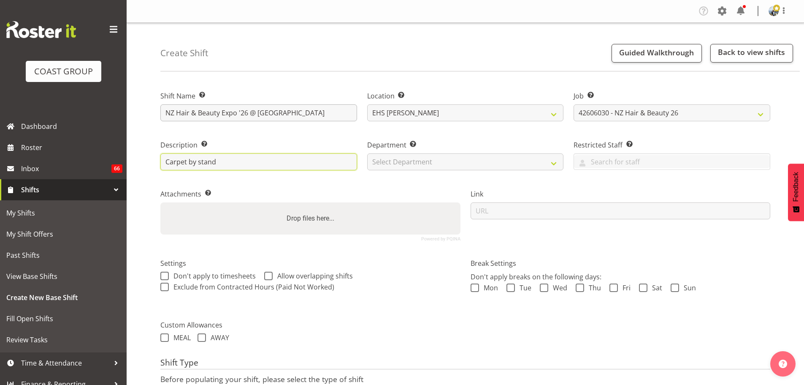
type input "Carpet by stand"
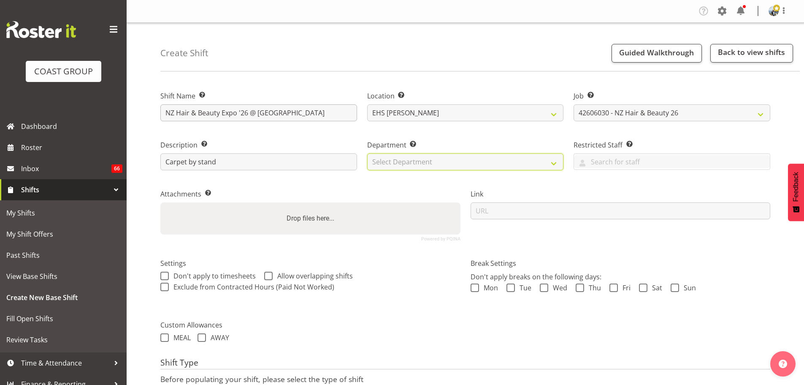
select select "35"
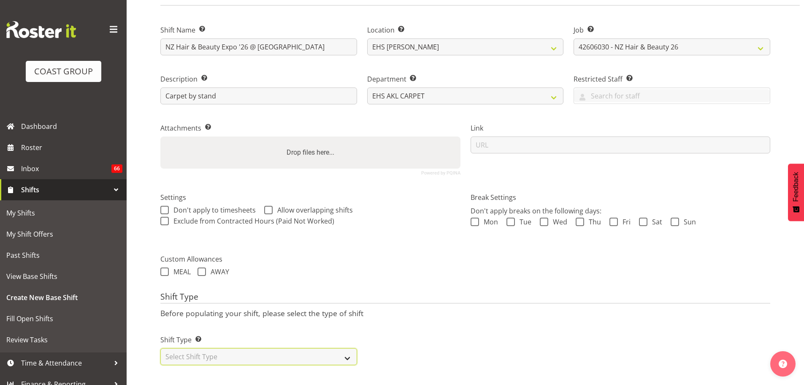
click at [339, 348] on select "Select Shift Type One Off Shift Recurring Shift Rotating Shift" at bounding box center [258, 356] width 197 height 17
select select "recurring"
click at [160, 348] on select "Select Shift Type One Off Shift Recurring Shift Rotating Shift" at bounding box center [258, 356] width 197 height 17
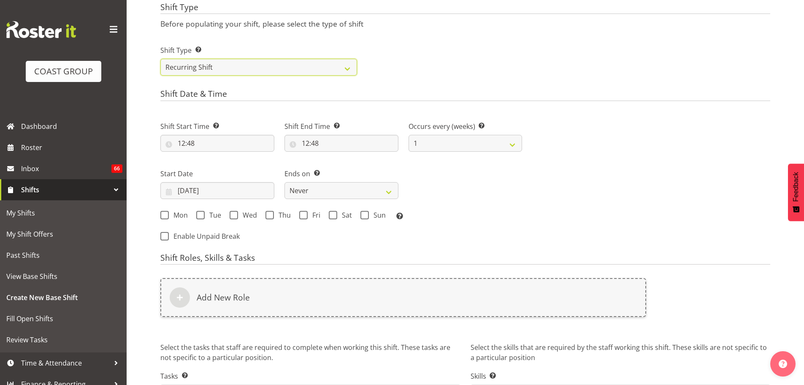
scroll to position [372, 0]
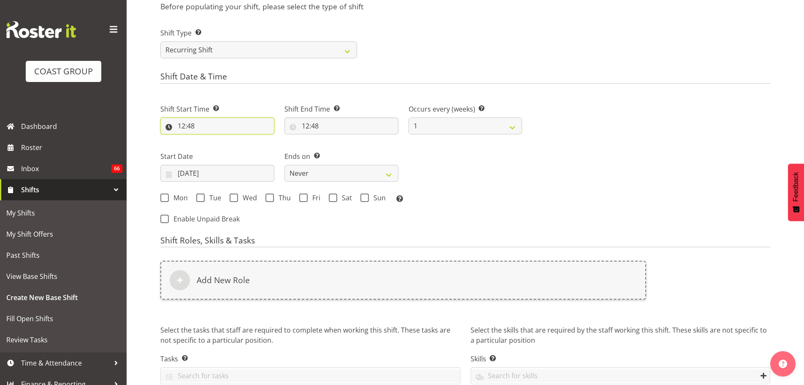
click at [192, 127] on input "12:48" at bounding box center [217, 125] width 114 height 17
click at [211, 146] on select "00 01 02 03 04 05 06 07 08 09 10 11 12 13 14 15 16 17 18 19 20 21 22 23" at bounding box center [218, 147] width 19 height 17
select select "8"
click at [209, 139] on select "00 01 02 03 04 05 06 07 08 09 10 11 12 13 14 15 16 17 18 19 20 21 22 23" at bounding box center [218, 147] width 19 height 17
type input "08:48"
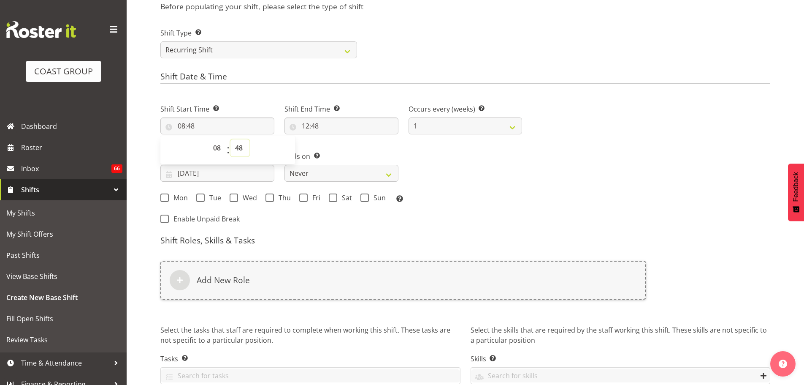
click at [240, 146] on select "00 01 02 03 04 05 06 07 08 09 10 11 12 13 14 15 16 17 18 19 20 21 22 23 24 25 2…" at bounding box center [239, 147] width 19 height 17
select select "30"
type input "08:30"
click at [307, 126] on input "12:48" at bounding box center [341, 125] width 114 height 17
click at [339, 150] on select "00 01 02 03 04 05 06 07 08 09 10 11 12 13 14 15 16 17 18 19 20 21 22 23" at bounding box center [342, 147] width 19 height 17
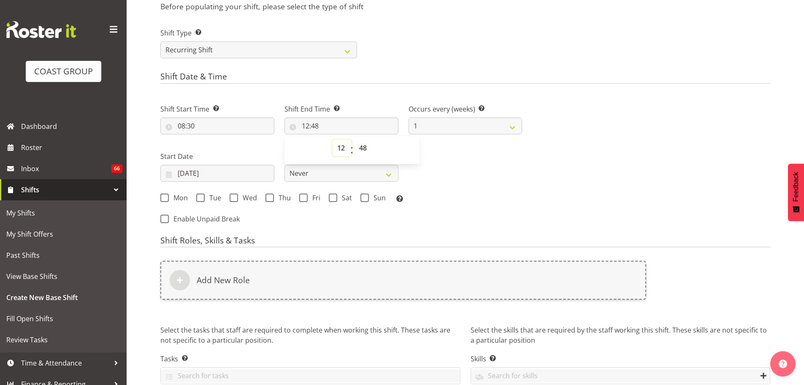
select select "11"
click at [333, 139] on select "00 01 02 03 04 05 06 07 08 09 10 11 12 13 14 15 16 17 18 19 20 21 22 23" at bounding box center [342, 147] width 19 height 17
type input "11:48"
click at [363, 141] on select "00 01 02 03 04 05 06 07 08 09 10 11 12 13 14 15 16 17 18 19 20 21 22 23 24 25 2…" at bounding box center [364, 147] width 19 height 17
select select "0"
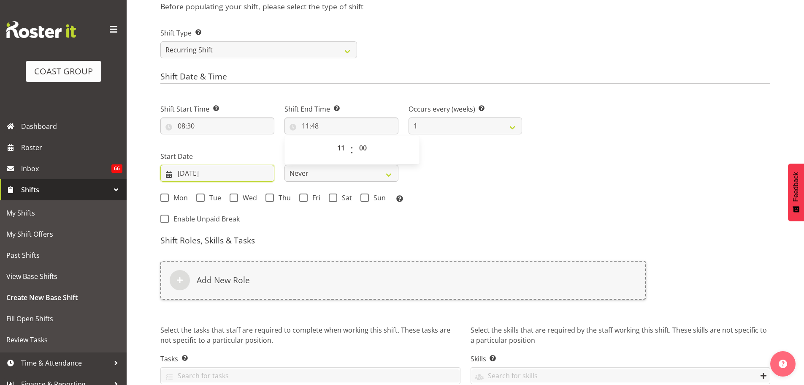
type input "11:00"
click at [206, 171] on input "03/10/2025" at bounding box center [217, 173] width 114 height 17
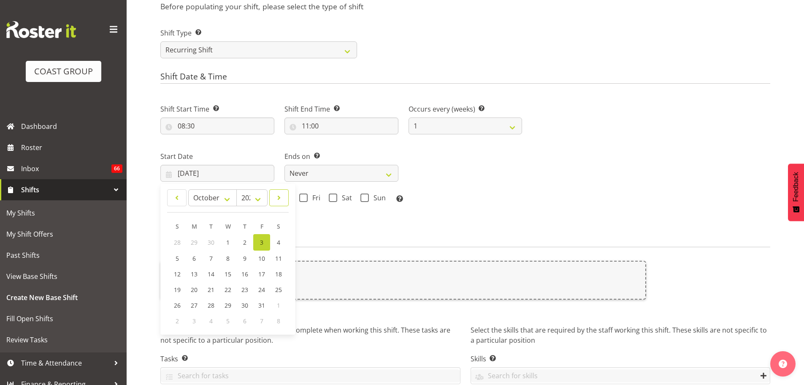
click at [285, 203] on link at bounding box center [278, 197] width 19 height 17
select select "0"
select select "2026"
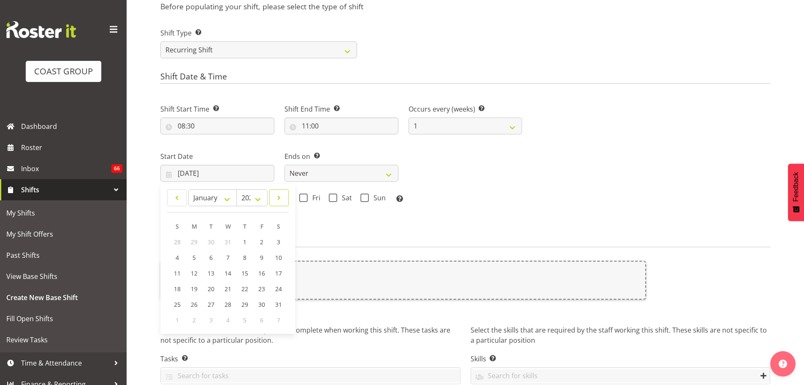
click at [285, 203] on link at bounding box center [278, 197] width 19 height 17
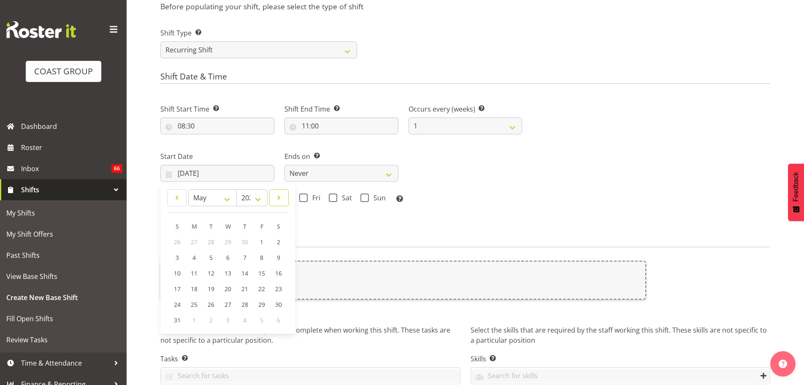
select select "5"
click at [245, 260] on span "11" at bounding box center [244, 257] width 7 height 8
type input "11/06/2026"
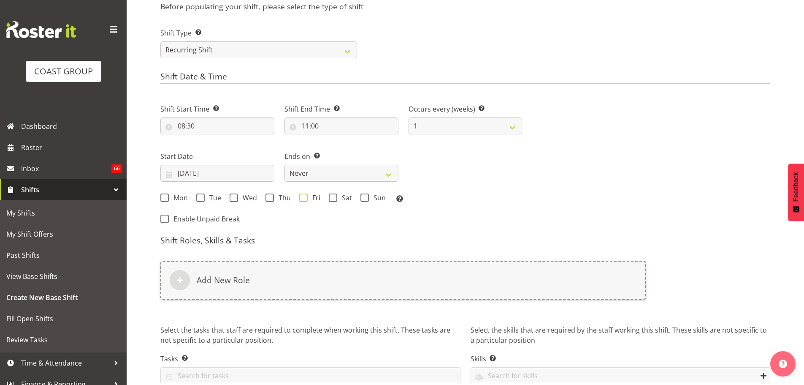
click at [311, 199] on span "Fri" at bounding box center [314, 197] width 13 height 8
click at [305, 199] on input "Fri" at bounding box center [301, 197] width 5 height 5
checkbox input "true"
click at [379, 195] on span "Sun" at bounding box center [377, 197] width 17 height 8
click at [366, 195] on input "Sun" at bounding box center [362, 197] width 5 height 5
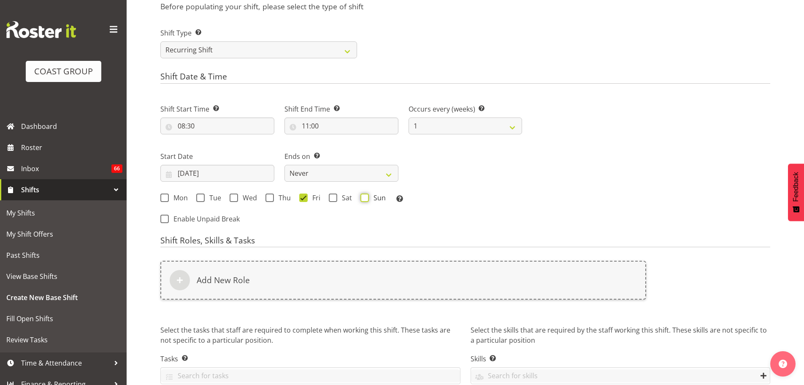
checkbox input "true"
click at [371, 167] on select "Never On Date" at bounding box center [341, 173] width 114 height 17
select select "date"
click at [284, 165] on select "Never On Date" at bounding box center [341, 173] width 114 height 17
select select "9"
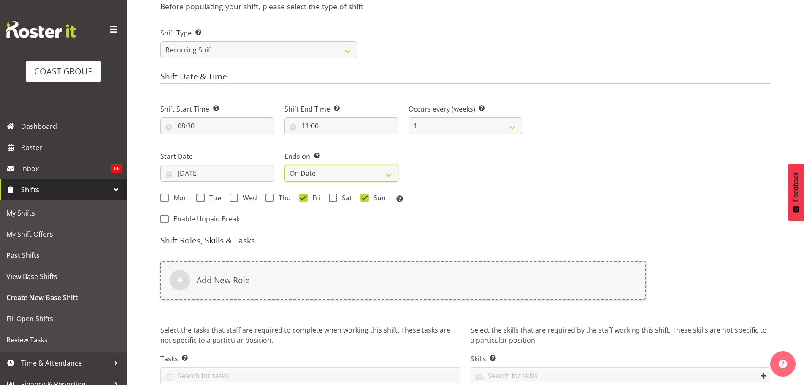
select select "2025"
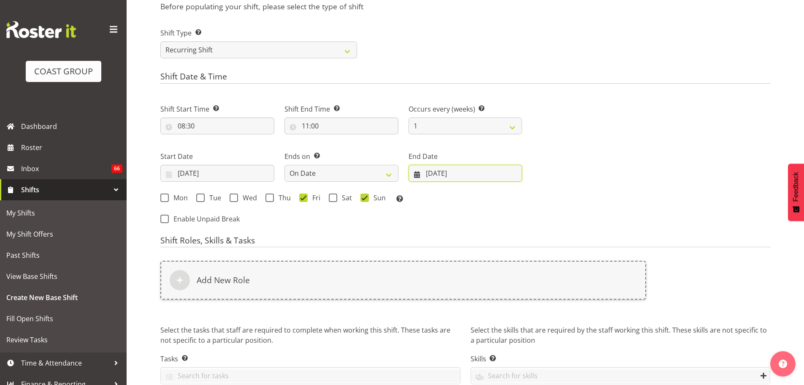
click at [458, 180] on input "03/10/2025" at bounding box center [466, 173] width 114 height 17
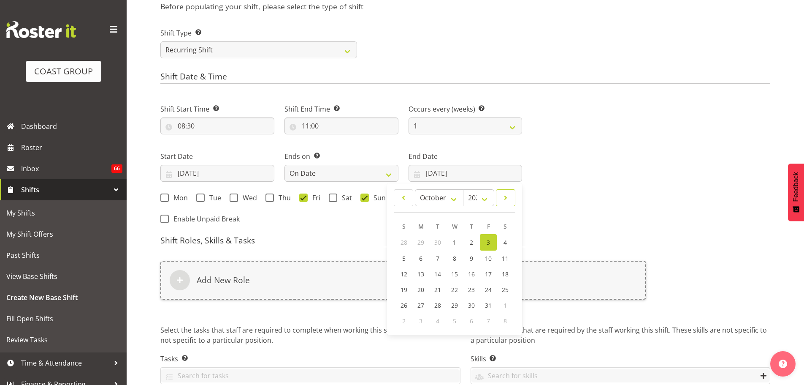
click at [508, 198] on span at bounding box center [505, 197] width 8 height 10
select select "1"
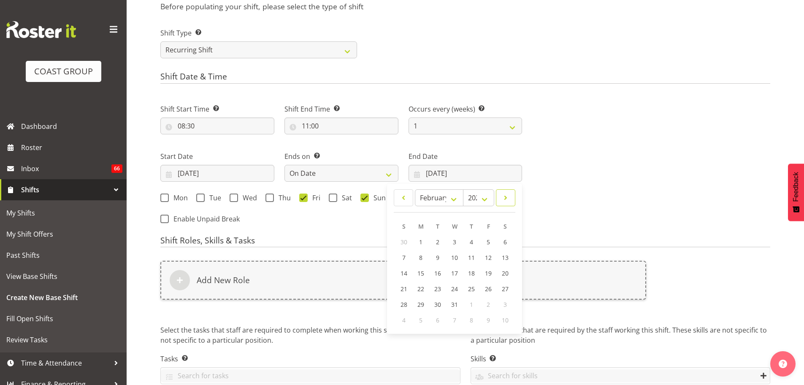
select select "2026"
click at [508, 198] on span at bounding box center [505, 197] width 8 height 10
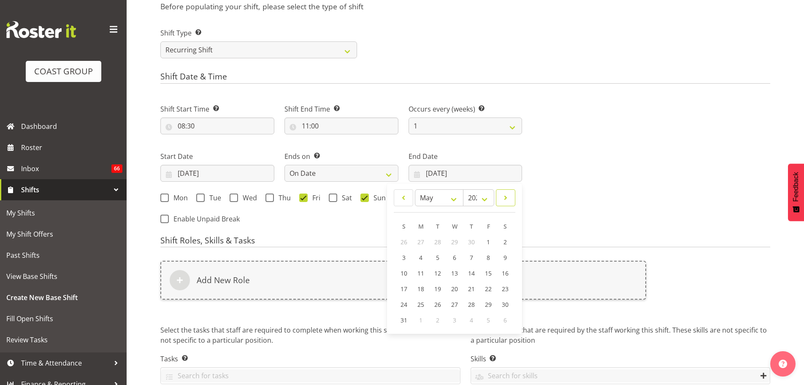
select select "5"
click at [417, 273] on span "15" at bounding box center [420, 273] width 7 height 8
type input "15/06/2026"
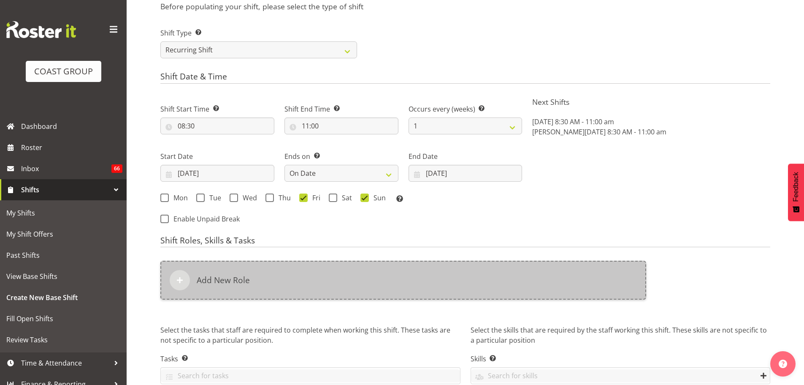
click at [414, 279] on div "Add New Role" at bounding box center [403, 279] width 486 height 39
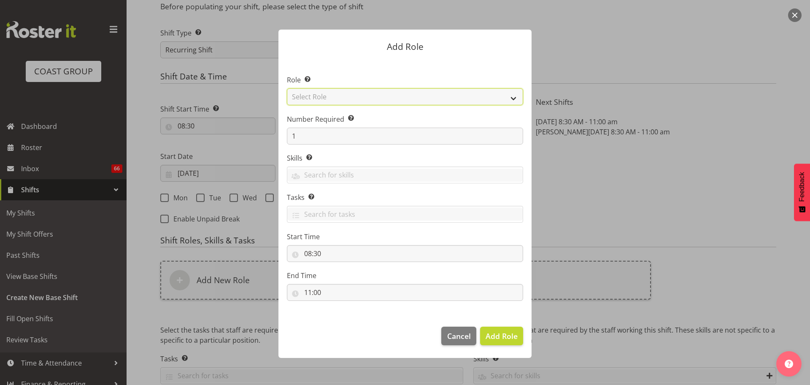
click at [391, 96] on select "Select Role ACCOUNT MANAGER ACCOUNT MANAGER DW ACCOUNTS AKL DIANNA VEHICLES AKL…" at bounding box center [405, 96] width 236 height 17
select select "81"
click at [287, 88] on select "Select Role ACCOUNT MANAGER ACCOUNT MANAGER DW ACCOUNTS AKL DIANNA VEHICLES AKL…" at bounding box center [405, 96] width 236 height 17
click at [490, 339] on span "Add Role" at bounding box center [502, 335] width 32 height 10
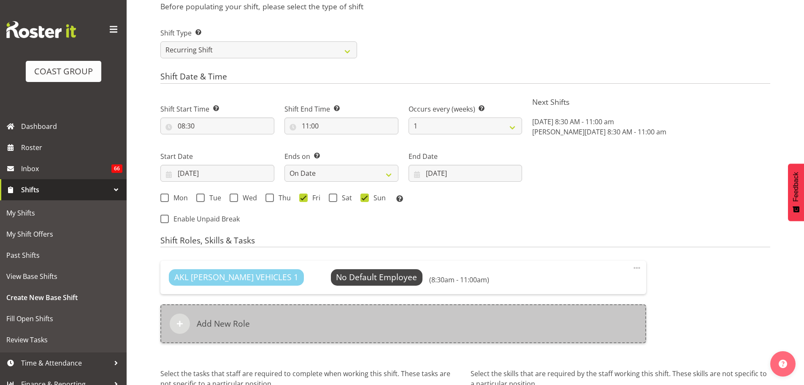
click at [376, 318] on div "Add New Role" at bounding box center [403, 323] width 486 height 39
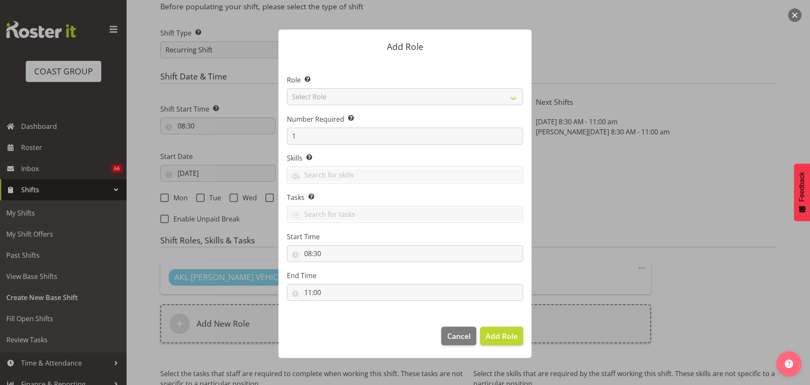
click at [332, 87] on div "Role Select the role you wish to add to the shift. Select Role ACCOUNT MANAGER …" at bounding box center [405, 90] width 236 height 30
click at [332, 93] on select "Select Role ACCOUNT MANAGER ACCOUNT MANAGER DW ACCOUNTS AKL DIANNA VEHICLES AKL…" at bounding box center [405, 96] width 236 height 17
select select "190"
click at [287, 88] on select "Select Role ACCOUNT MANAGER ACCOUNT MANAGER DW ACCOUNTS AKL DIANNA VEHICLES AKL…" at bounding box center [405, 96] width 236 height 17
click at [328, 123] on label "Number Required Select the number of employees needed for this position." at bounding box center [405, 119] width 236 height 10
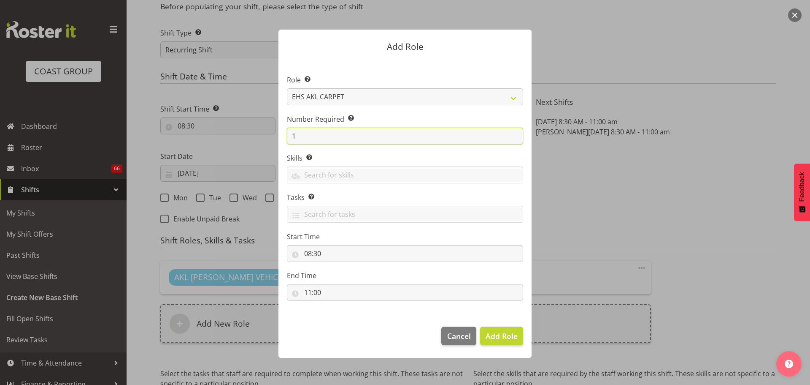
drag, startPoint x: 320, startPoint y: 132, endPoint x: 234, endPoint y: 133, distance: 85.3
click at [234, 133] on form "Add Role Role Select the role you wish to add to the shift. ACCOUNT MANAGER ACC…" at bounding box center [405, 192] width 405 height 368
type input "2"
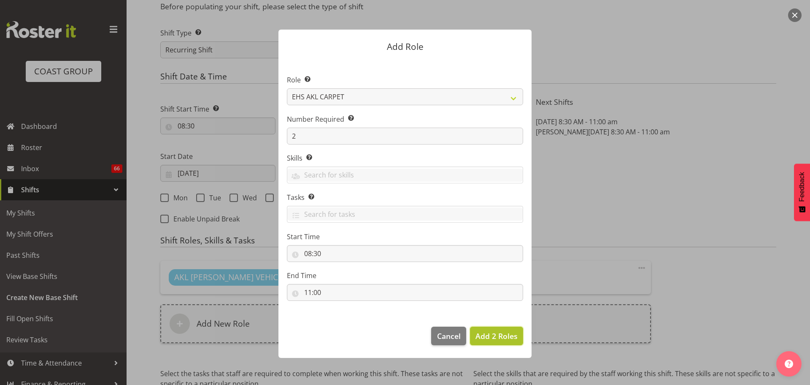
click at [499, 338] on span "Add 2 Roles" at bounding box center [497, 335] width 42 height 10
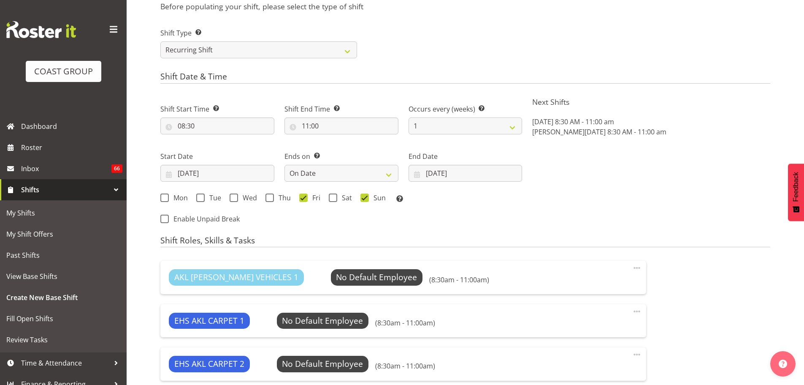
scroll to position [543, 0]
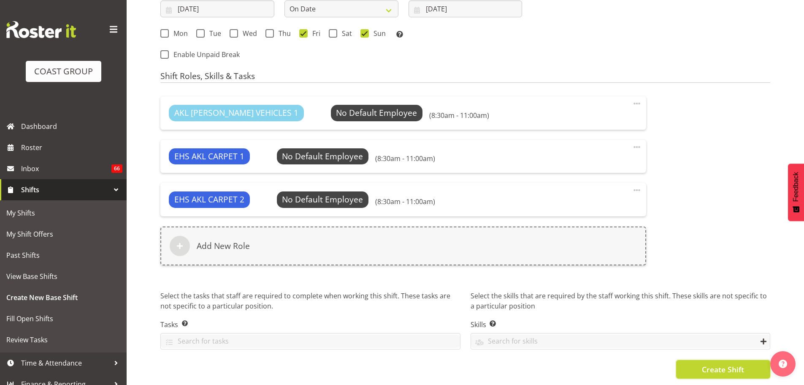
click at [726, 363] on span "Create Shift" at bounding box center [723, 368] width 42 height 11
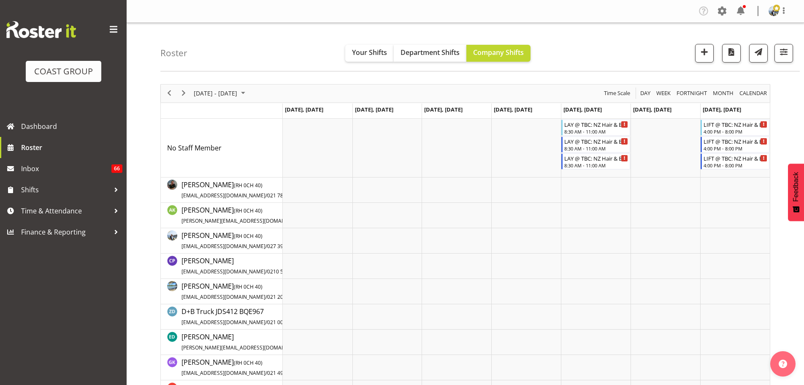
scroll to position [18, 0]
